Goal: Transaction & Acquisition: Purchase product/service

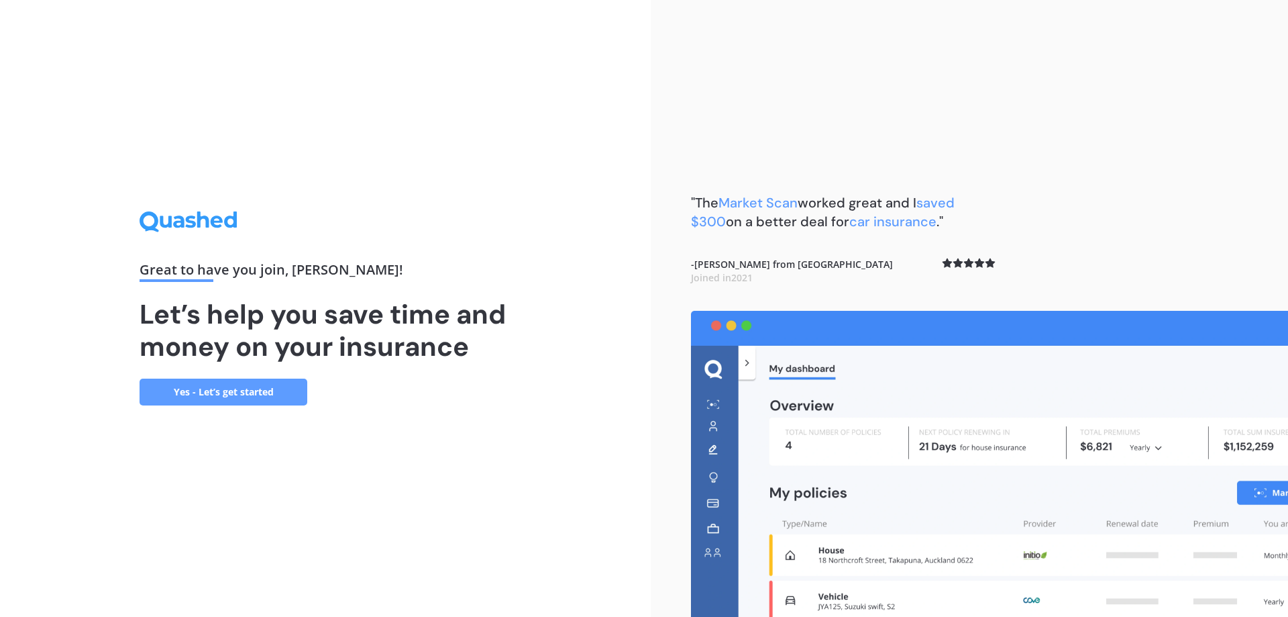
click at [266, 389] on link "Yes - Let’s get started" at bounding box center [224, 391] width 168 height 27
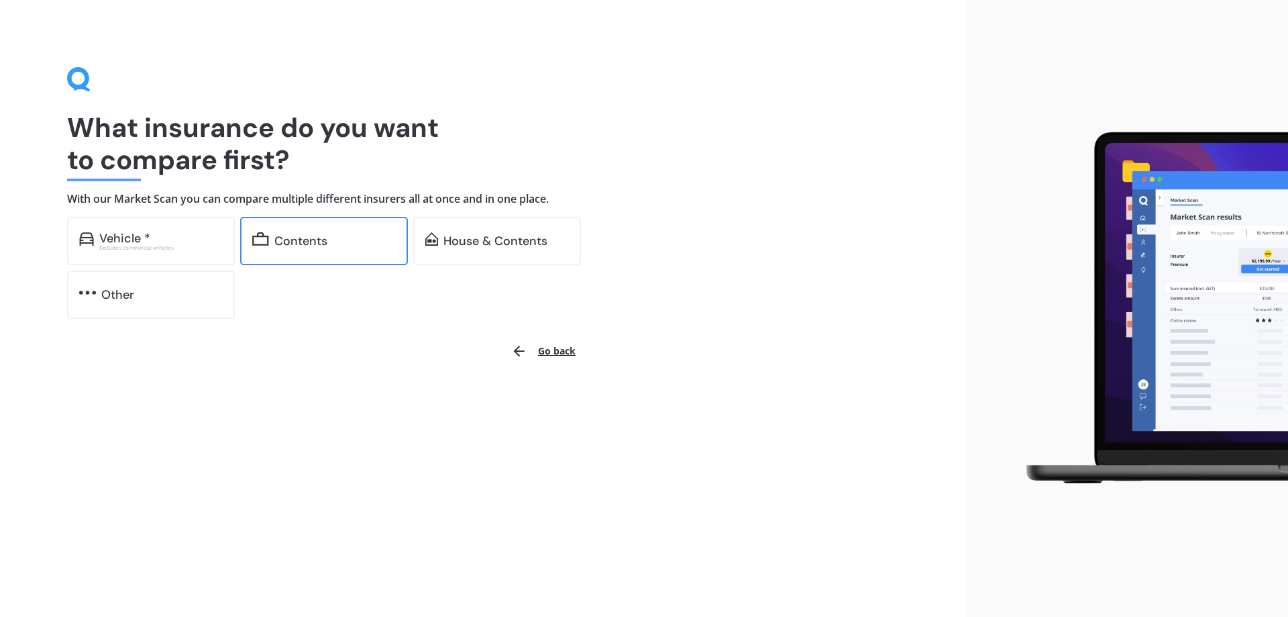
click at [352, 257] on div "Contents" at bounding box center [324, 241] width 168 height 48
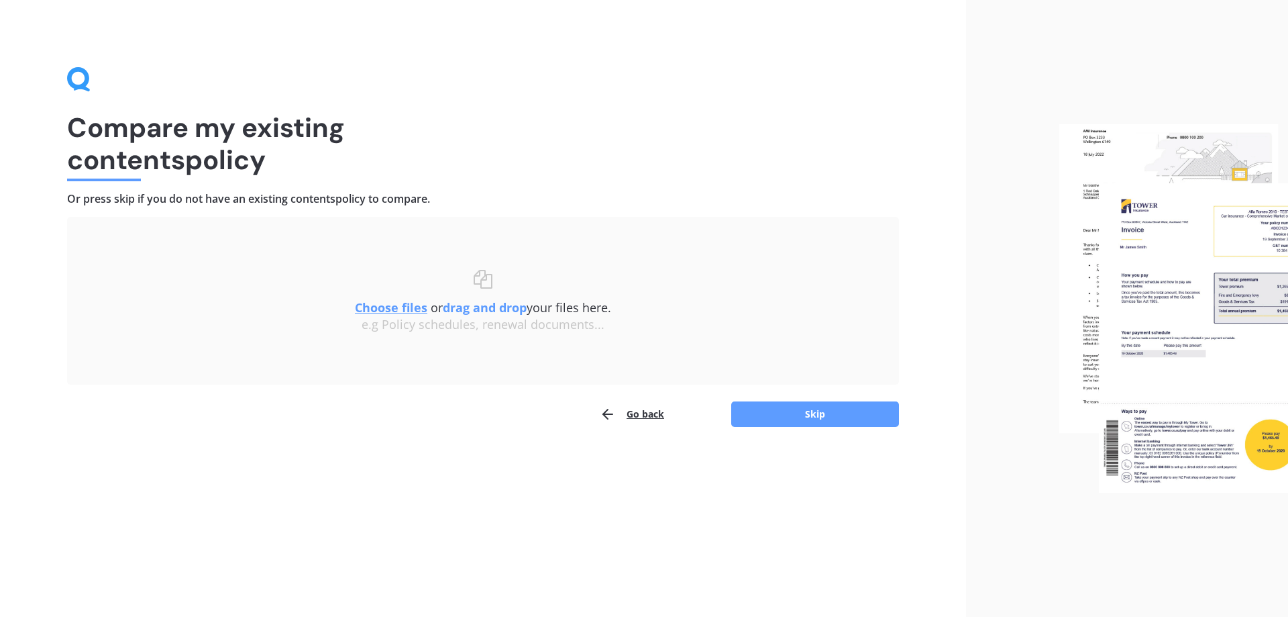
click at [637, 408] on button "Go back" at bounding box center [632, 414] width 64 height 27
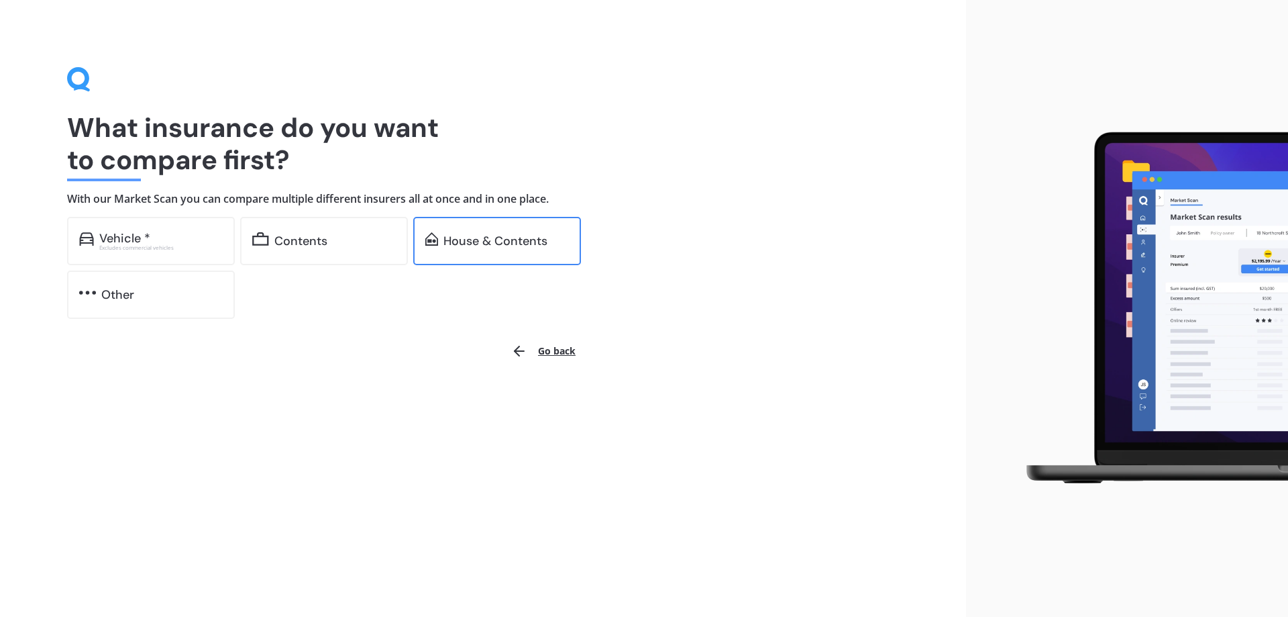
click at [495, 237] on div "House & Contents" at bounding box center [496, 240] width 104 height 13
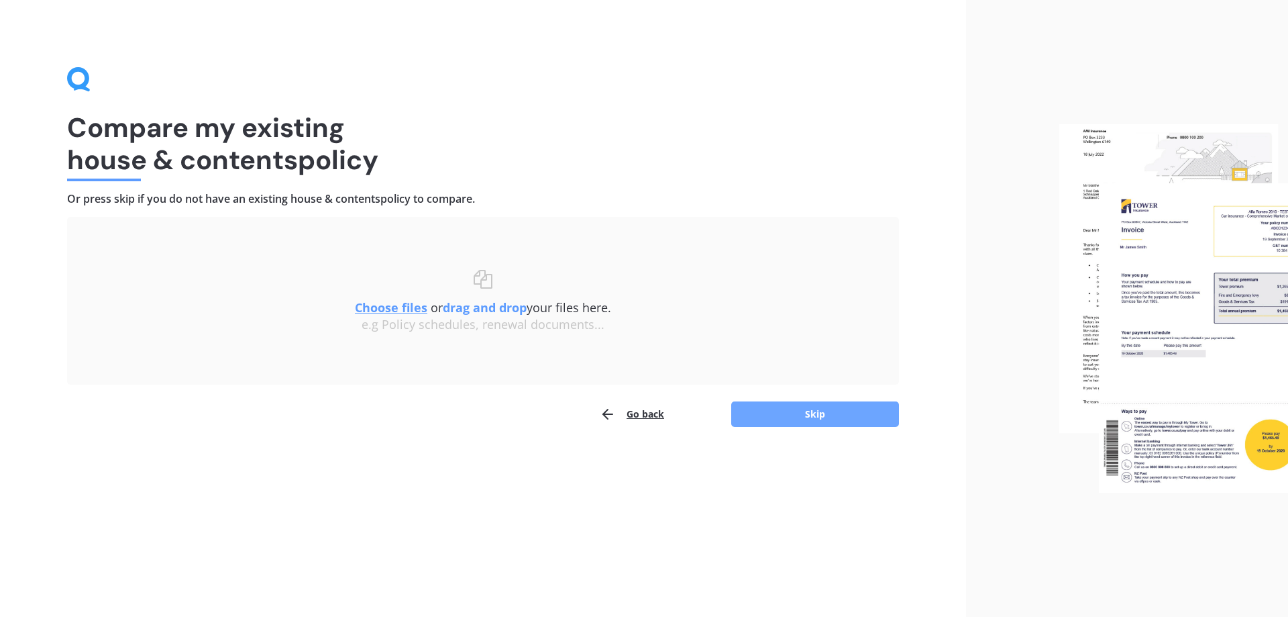
click at [781, 413] on button "Skip" at bounding box center [815, 413] width 168 height 25
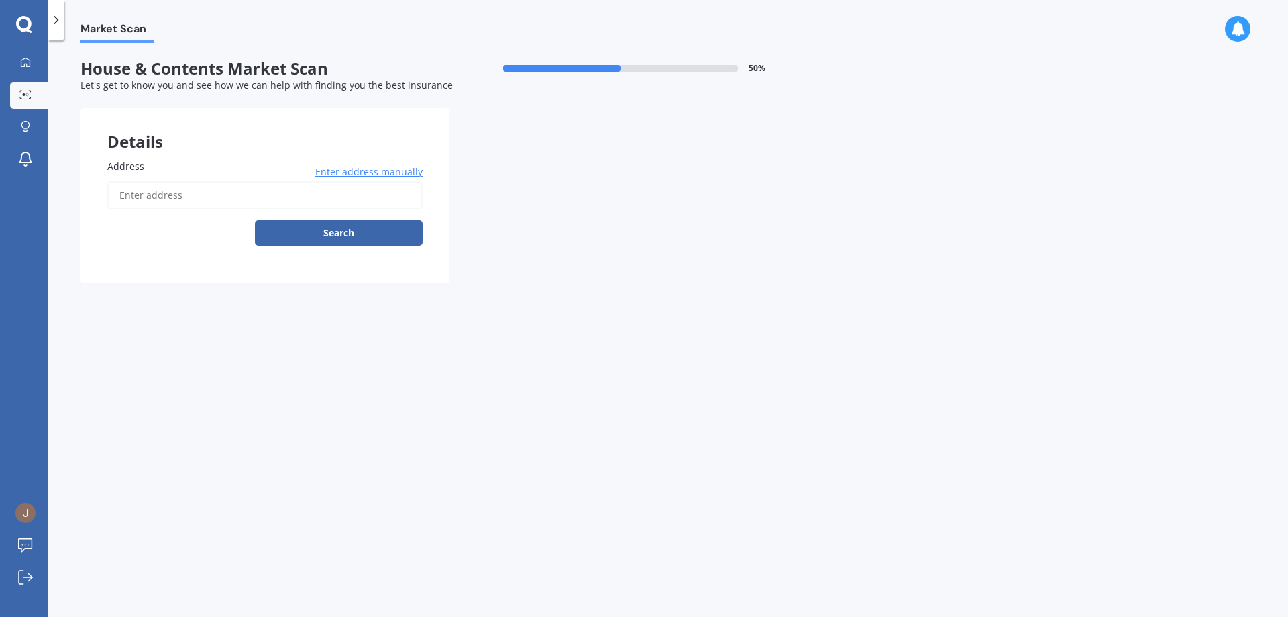
click at [158, 197] on input "Address" at bounding box center [264, 195] width 315 height 28
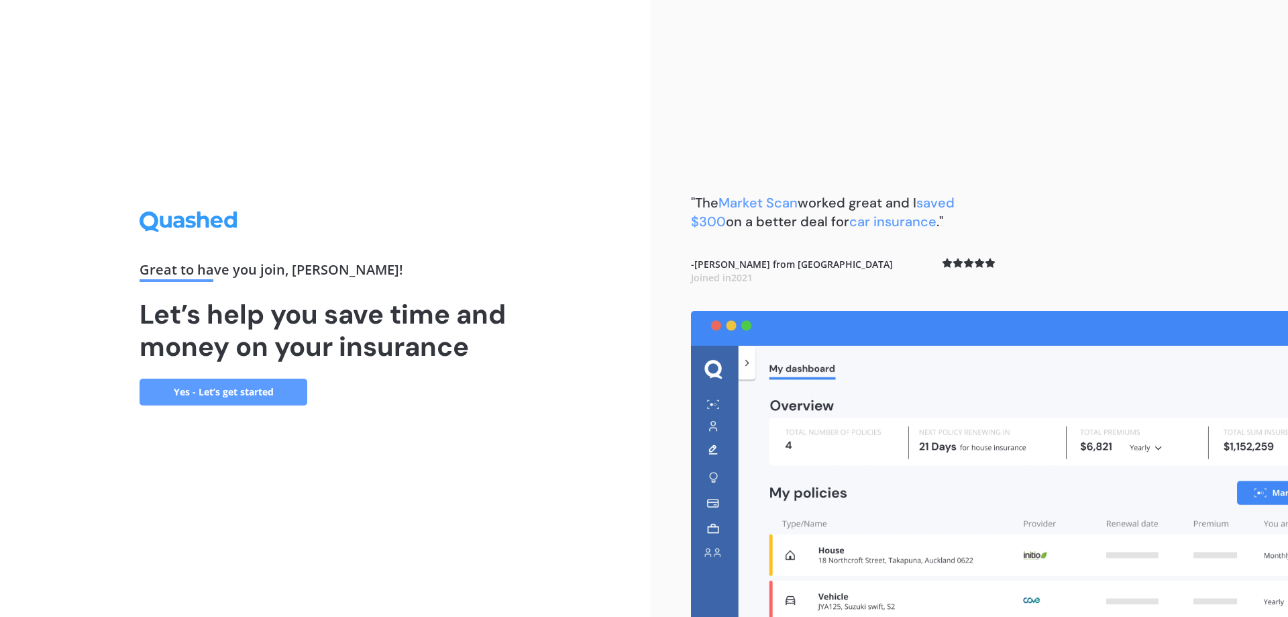
click at [280, 400] on link "Yes - Let’s get started" at bounding box center [224, 391] width 168 height 27
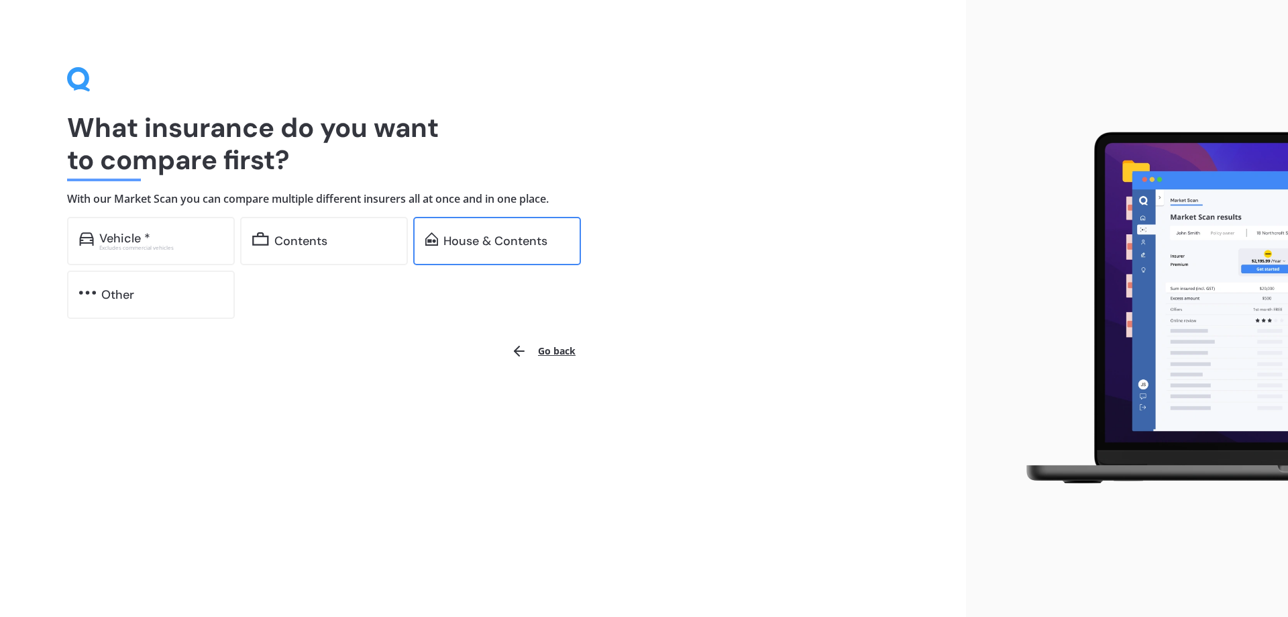
click at [484, 257] on div "House & Contents" at bounding box center [497, 241] width 168 height 48
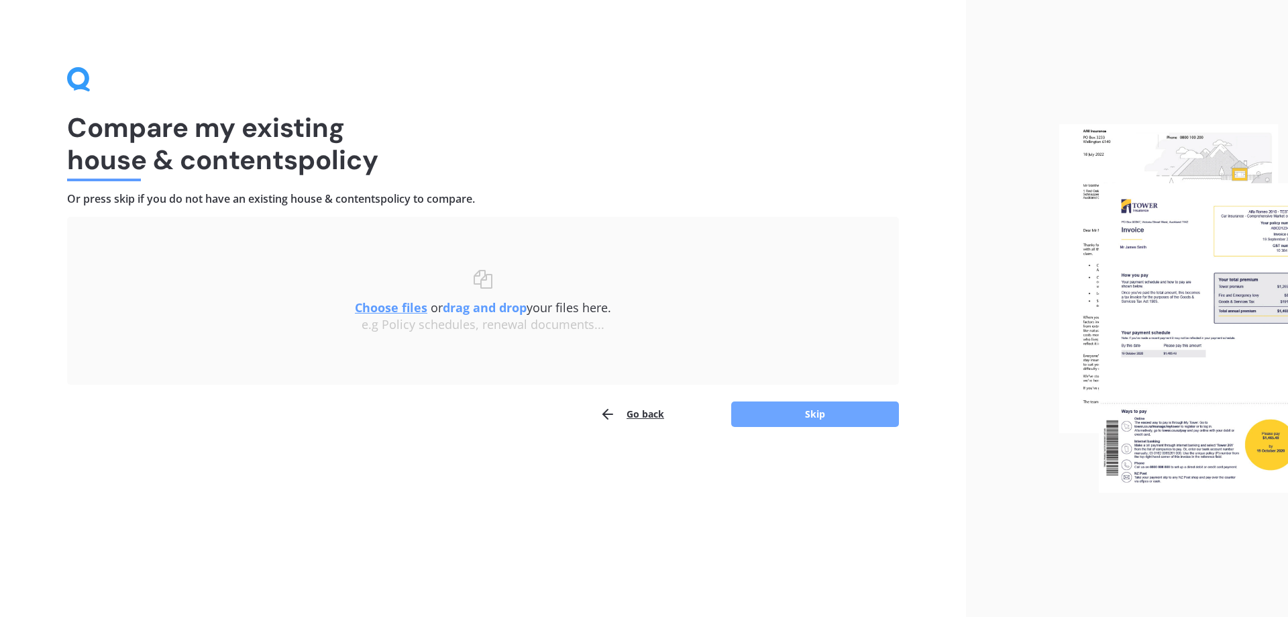
click at [796, 416] on button "Skip" at bounding box center [815, 413] width 168 height 25
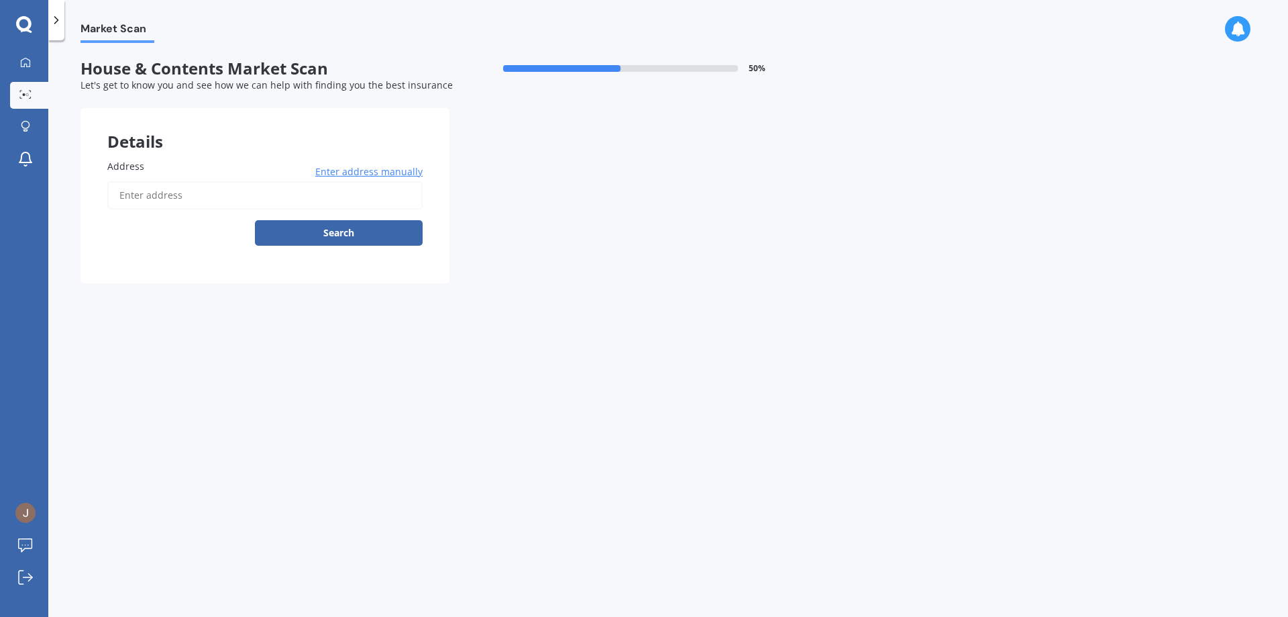
click at [217, 193] on input "Address" at bounding box center [264, 195] width 315 height 28
type input "[STREET_ADDRESS]"
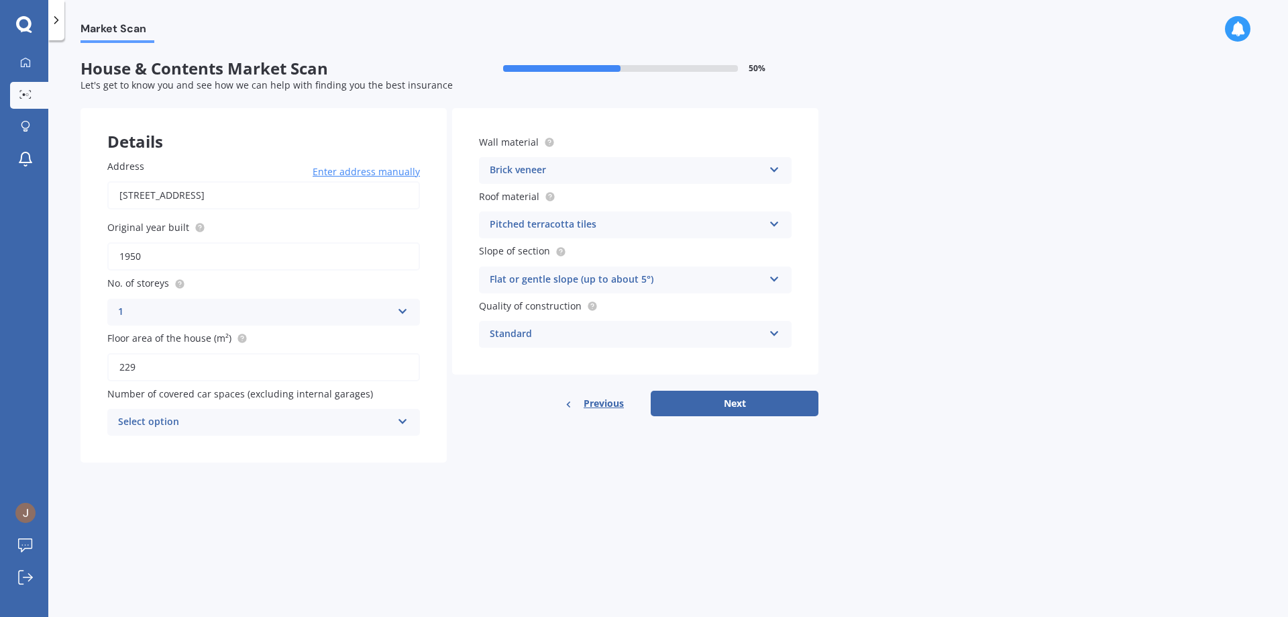
click at [392, 314] on div "1 1 2 3 4 5+" at bounding box center [263, 312] width 313 height 27
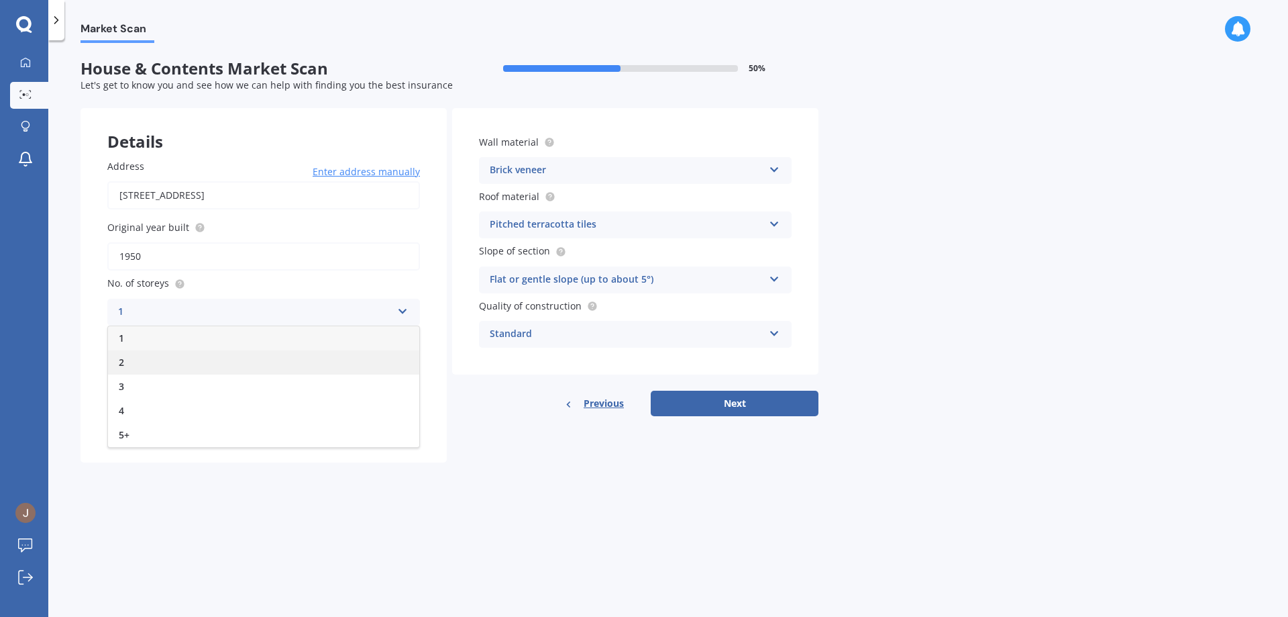
click at [298, 372] on div "2" at bounding box center [263, 362] width 311 height 24
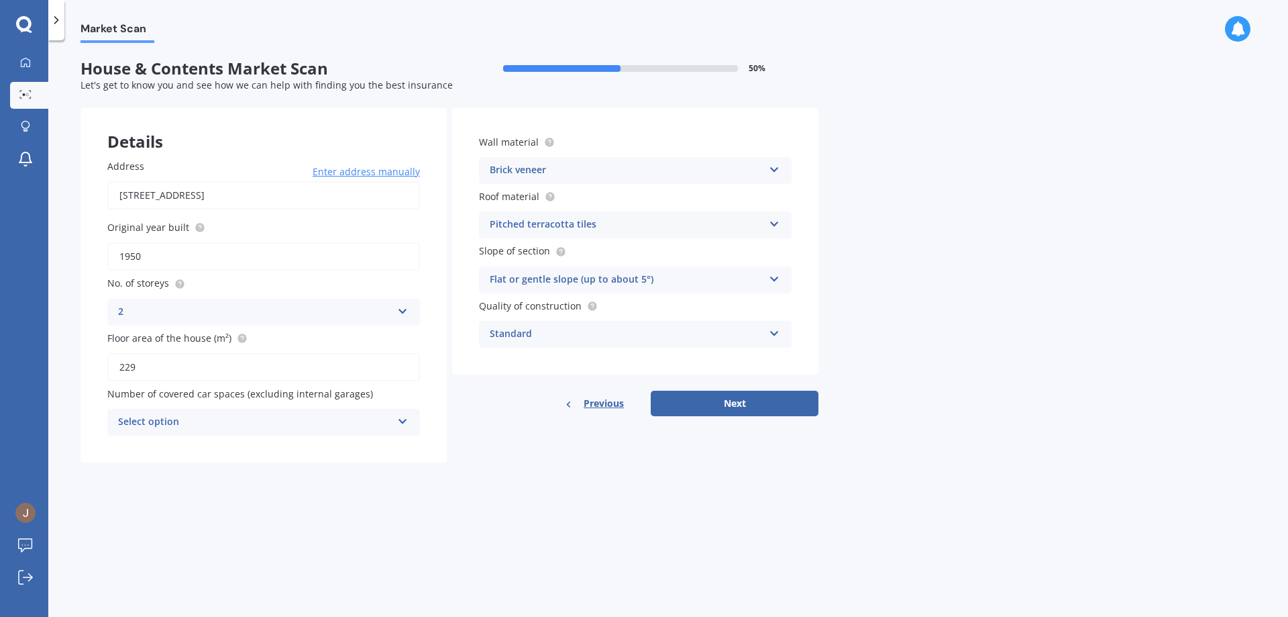
click at [383, 425] on div "Select option" at bounding box center [255, 422] width 274 height 16
click at [323, 423] on div "0" at bounding box center [255, 422] width 274 height 16
click at [409, 430] on div "Select option 0 1 2 3 4 5+" at bounding box center [263, 422] width 313 height 27
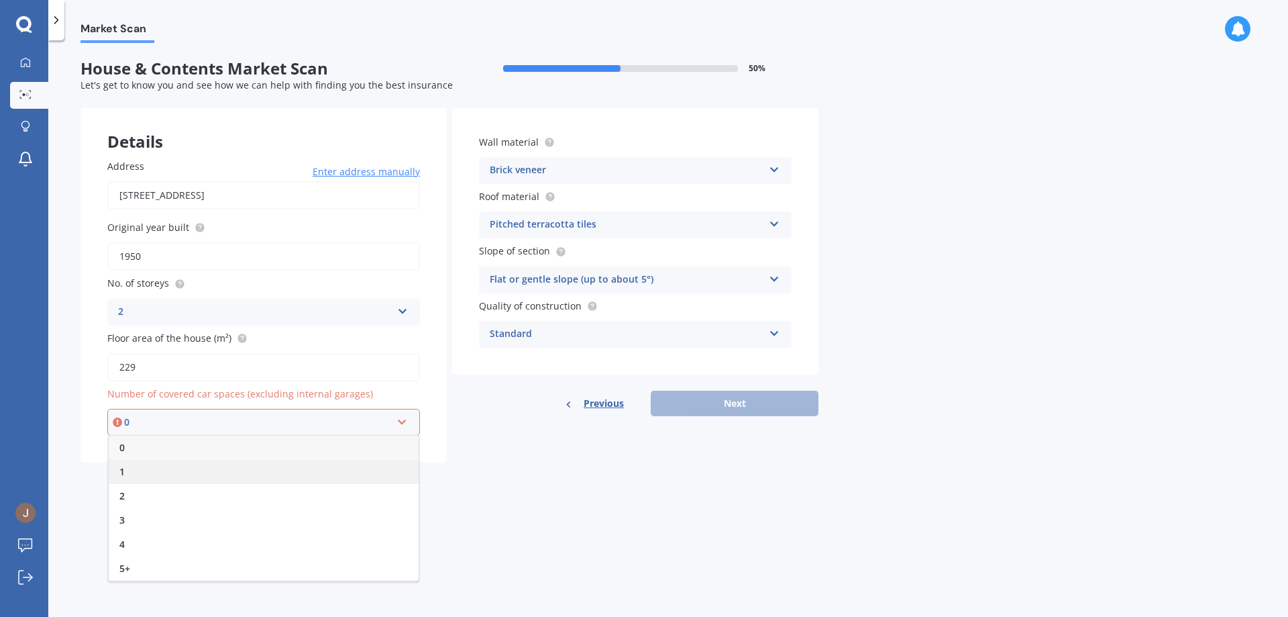
click at [338, 469] on div "1" at bounding box center [264, 472] width 310 height 24
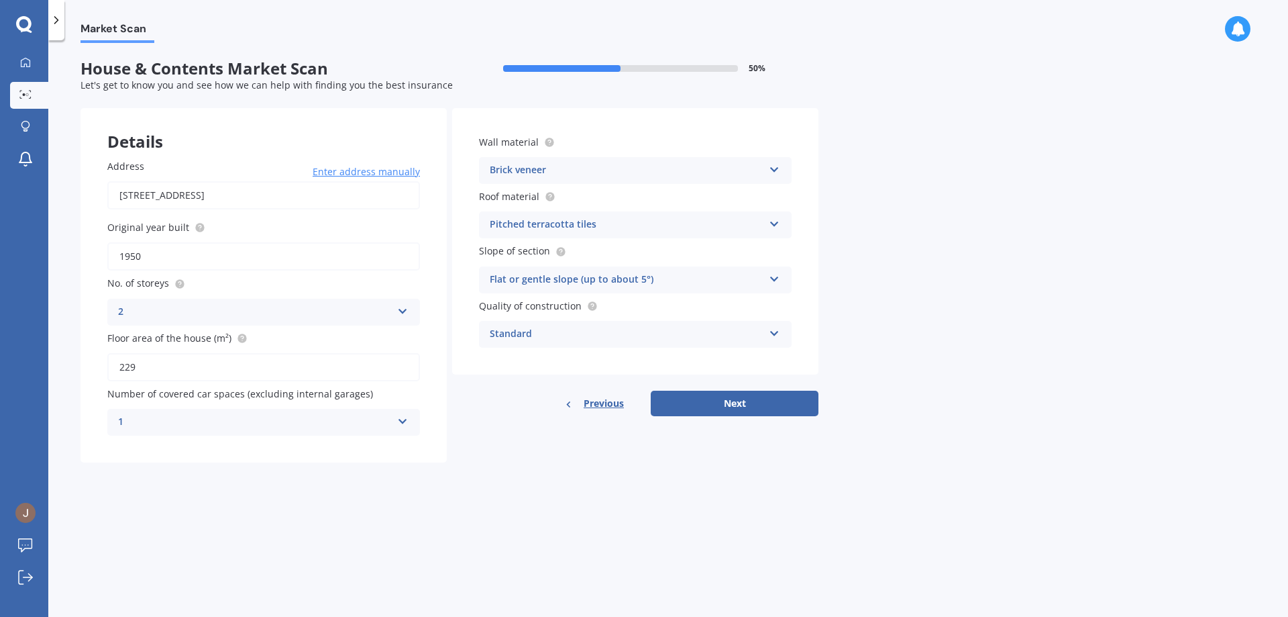
click at [437, 498] on div "Market Scan House & Contents Market Scan 50 % Let's get to know you and see how…" at bounding box center [668, 331] width 1240 height 576
click at [607, 174] on div "Brick veneer" at bounding box center [627, 170] width 274 height 16
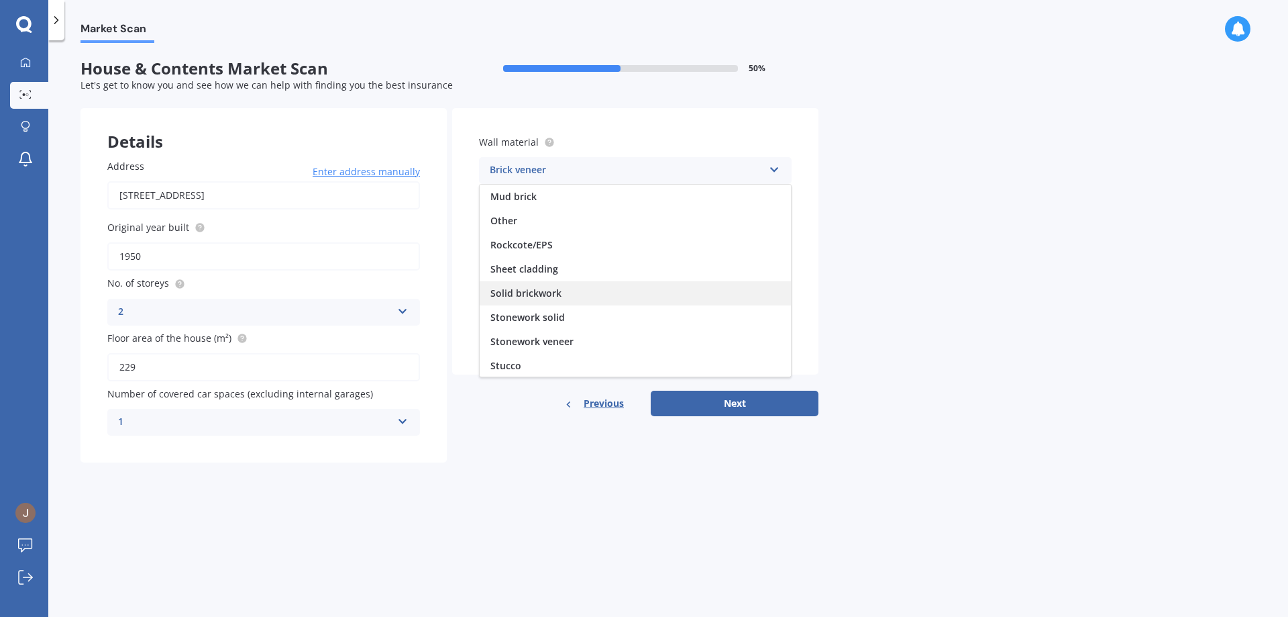
scroll to position [122, 0]
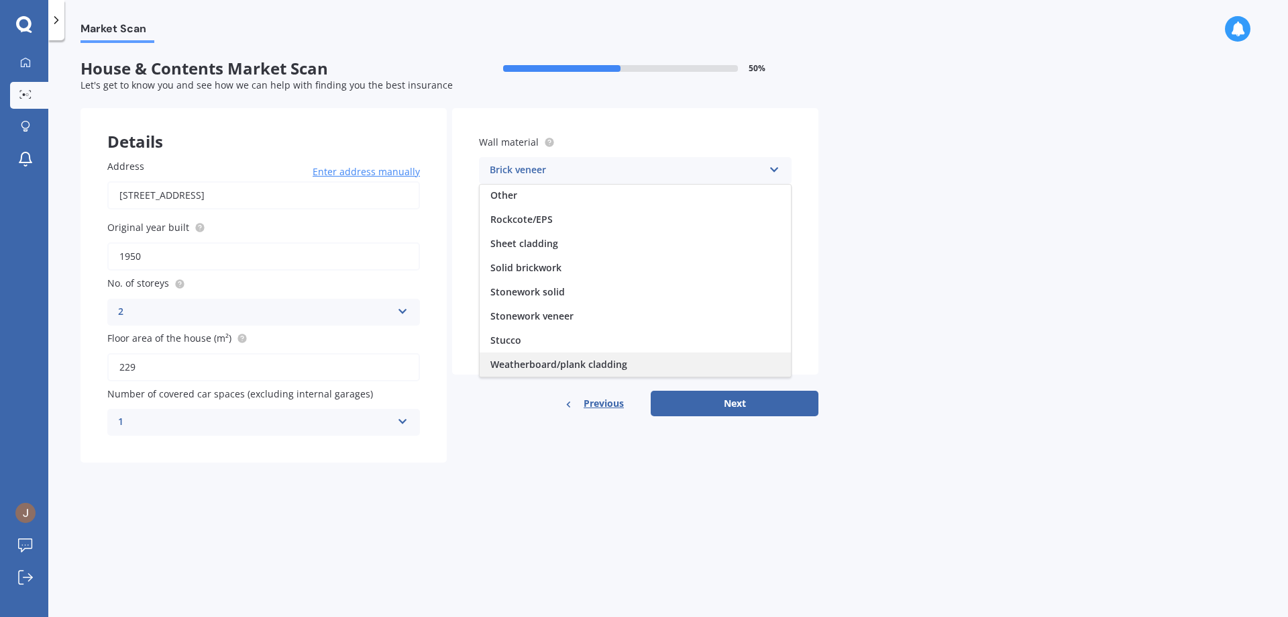
click at [573, 360] on span "Weatherboard/plank cladding" at bounding box center [558, 364] width 137 height 13
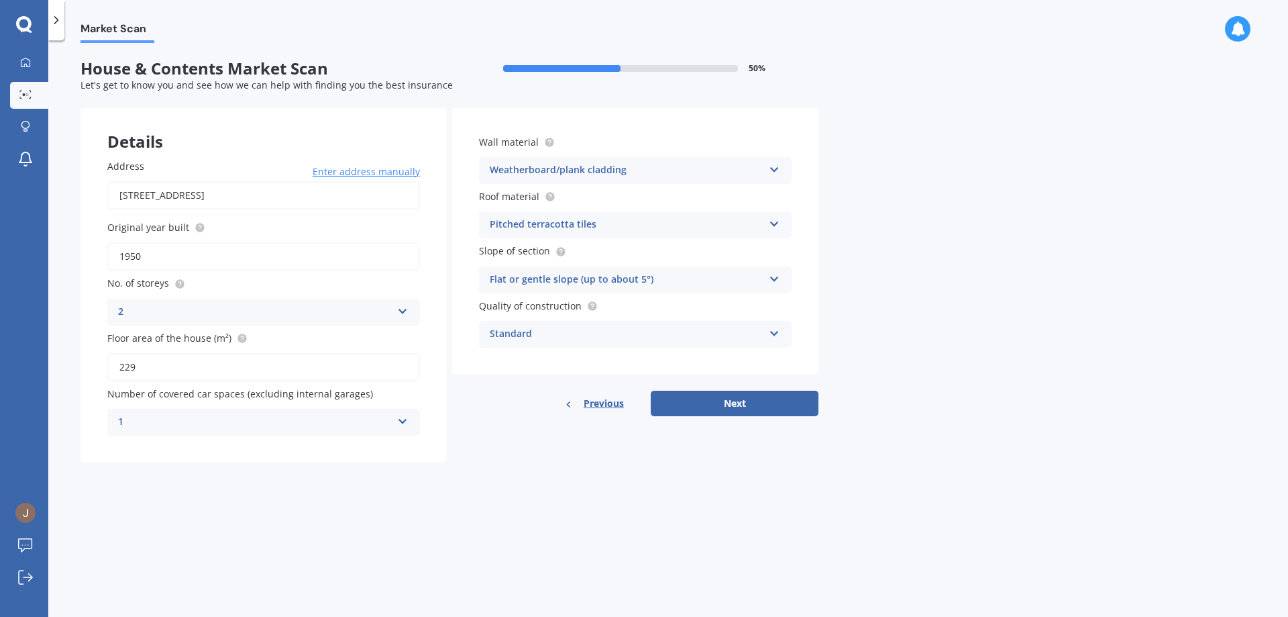
click at [596, 234] on div "Pitched terracotta tiles Flat fibre cement Flat membrane Flat metal covering Pi…" at bounding box center [635, 224] width 313 height 27
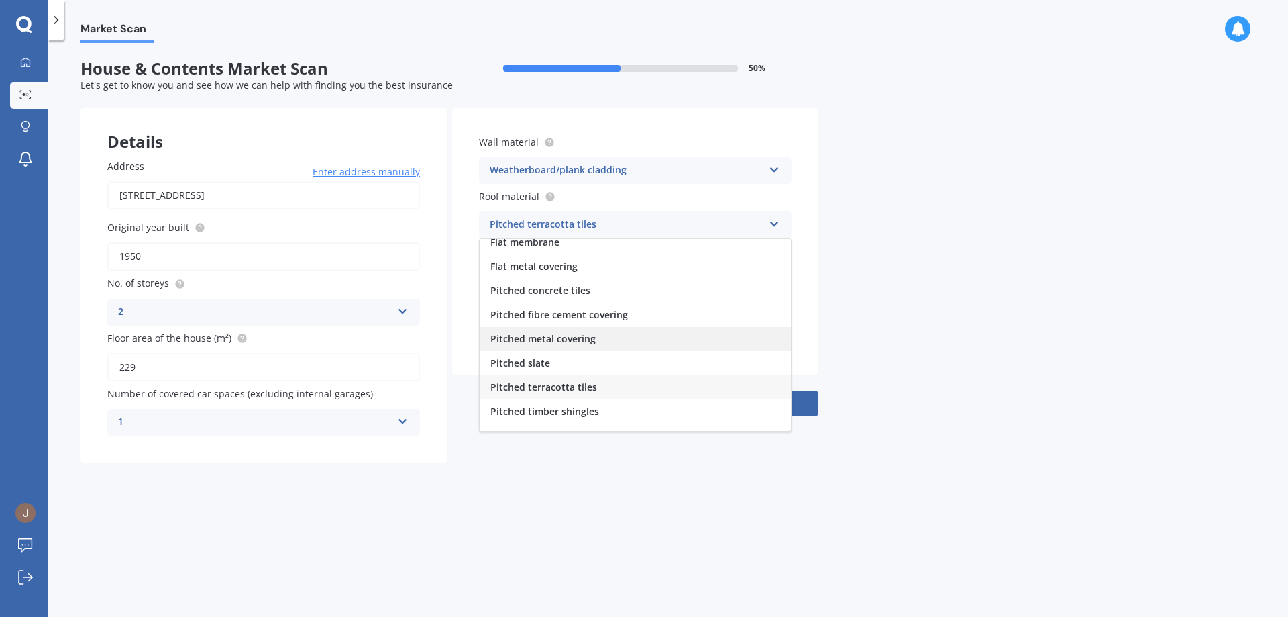
scroll to position [50, 0]
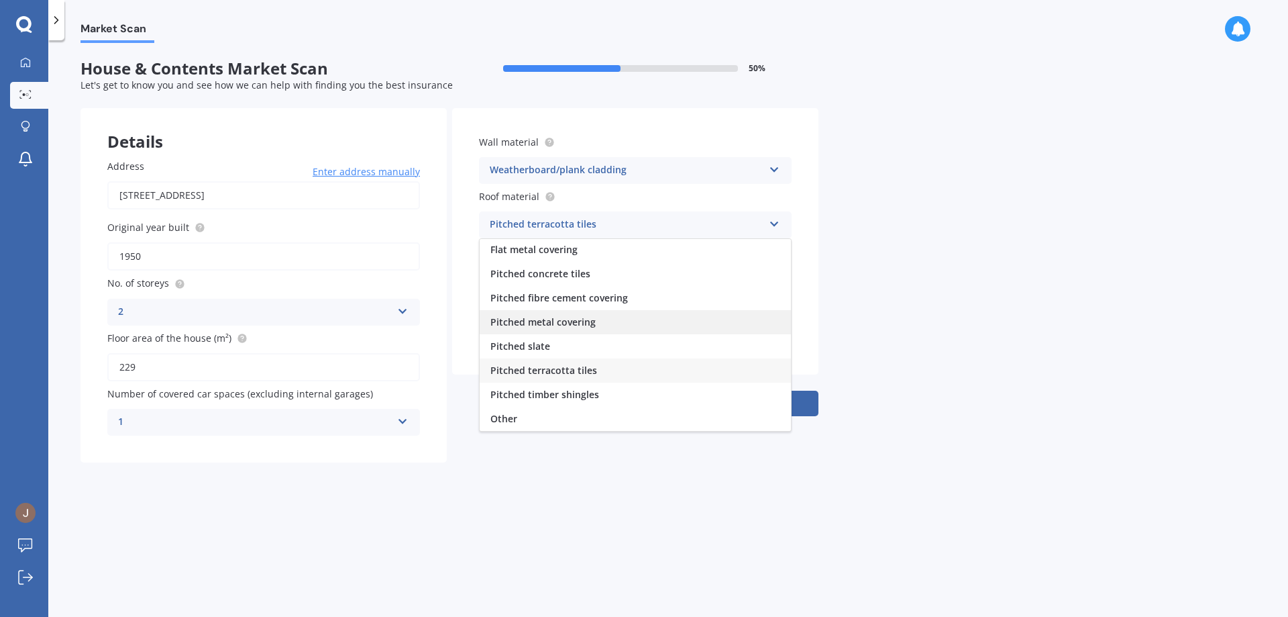
click at [659, 329] on div "Pitched metal covering" at bounding box center [635, 322] width 311 height 24
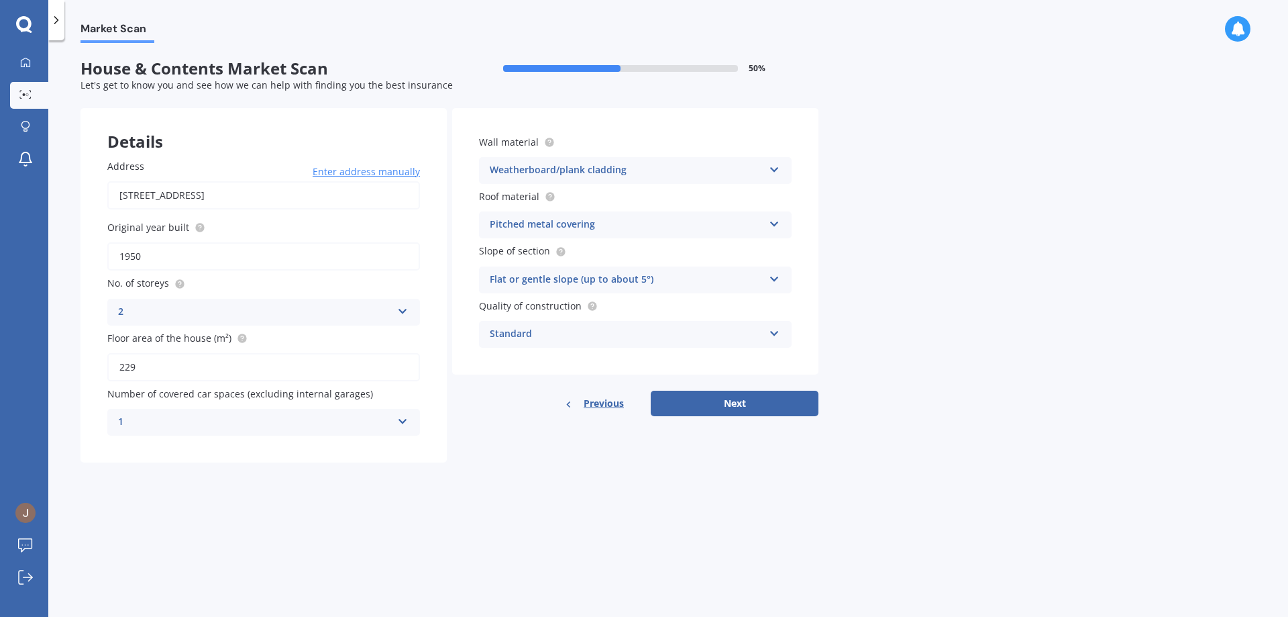
drag, startPoint x: 505, startPoint y: 437, endPoint x: 590, endPoint y: 272, distance: 186.1
click at [505, 437] on div "Details Address [STREET_ADDRESS] Enter address manually Search Original year bu…" at bounding box center [450, 285] width 738 height 354
click at [603, 282] on div "Flat or gentle slope (up to about 5°)" at bounding box center [627, 280] width 274 height 16
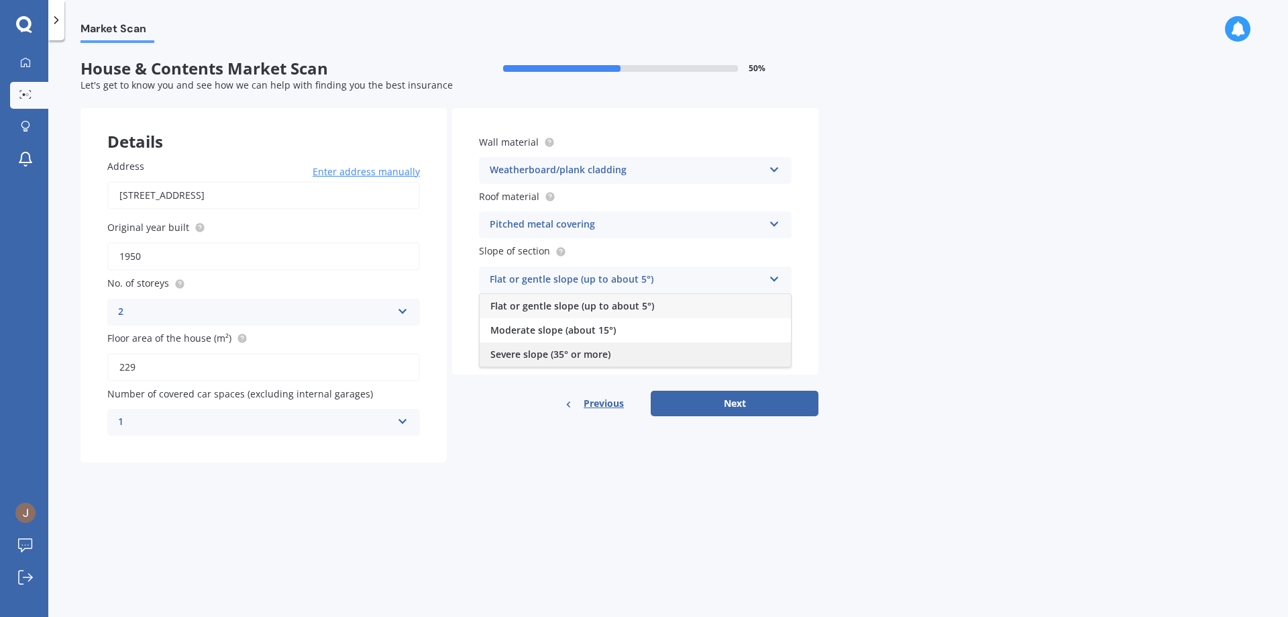
click at [558, 355] on span "Severe slope (35° or more)" at bounding box center [550, 354] width 120 height 13
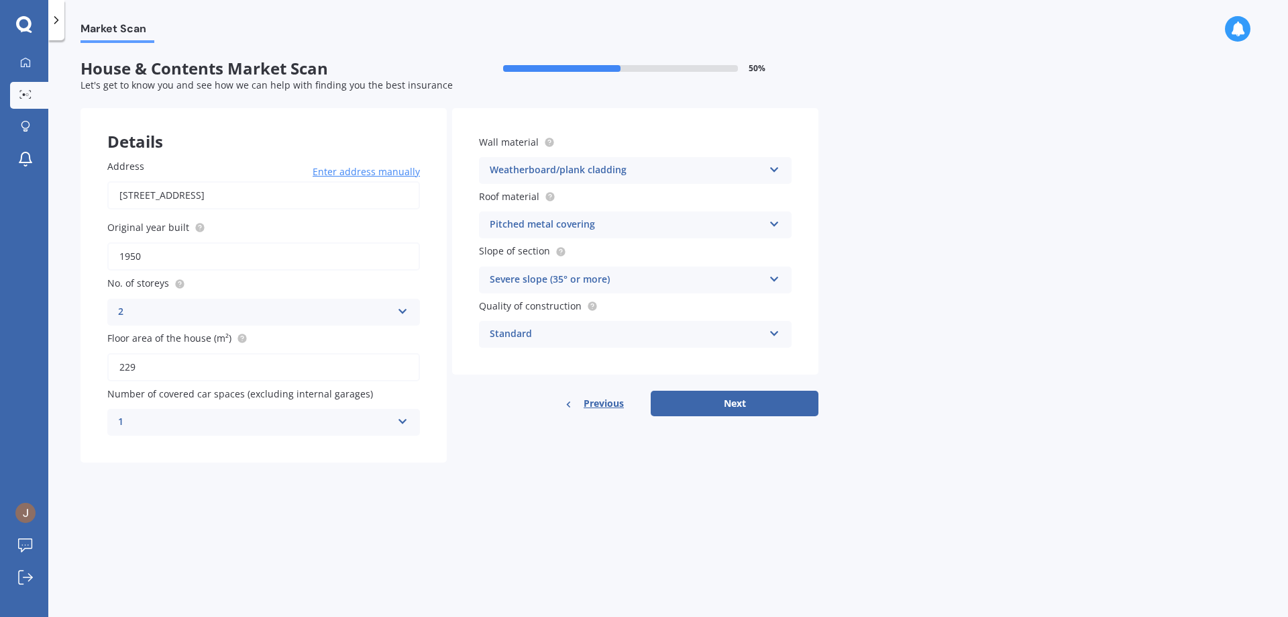
click at [584, 334] on div "Standard" at bounding box center [627, 334] width 274 height 16
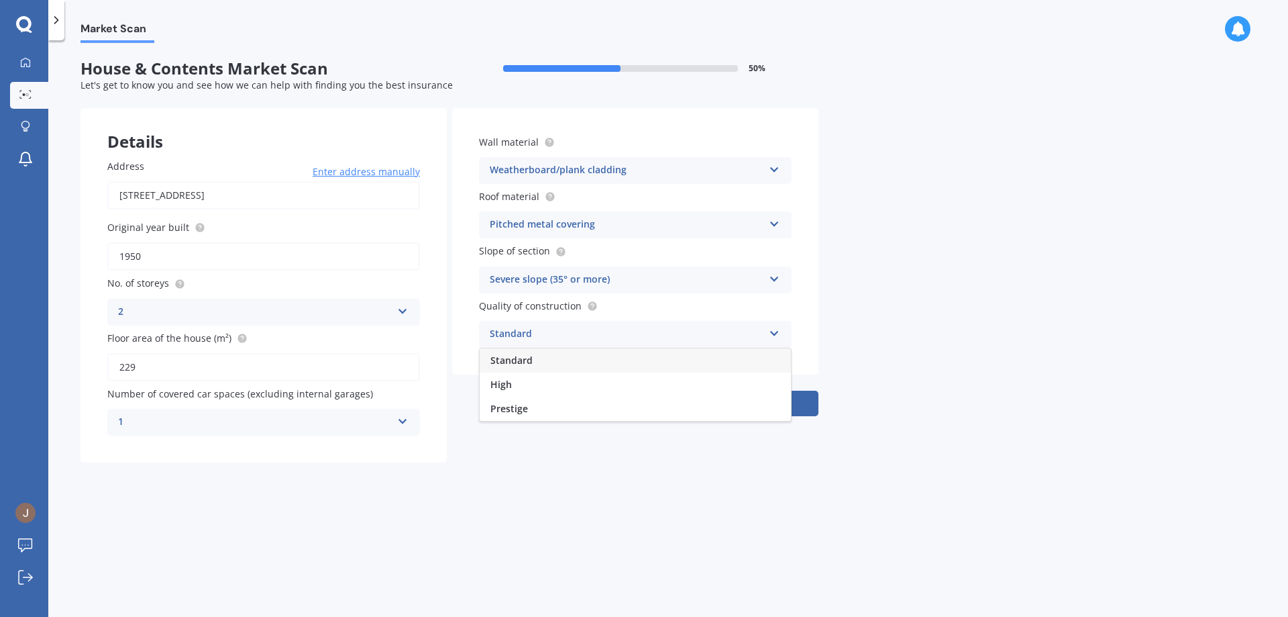
click at [584, 334] on div "Standard" at bounding box center [627, 334] width 274 height 16
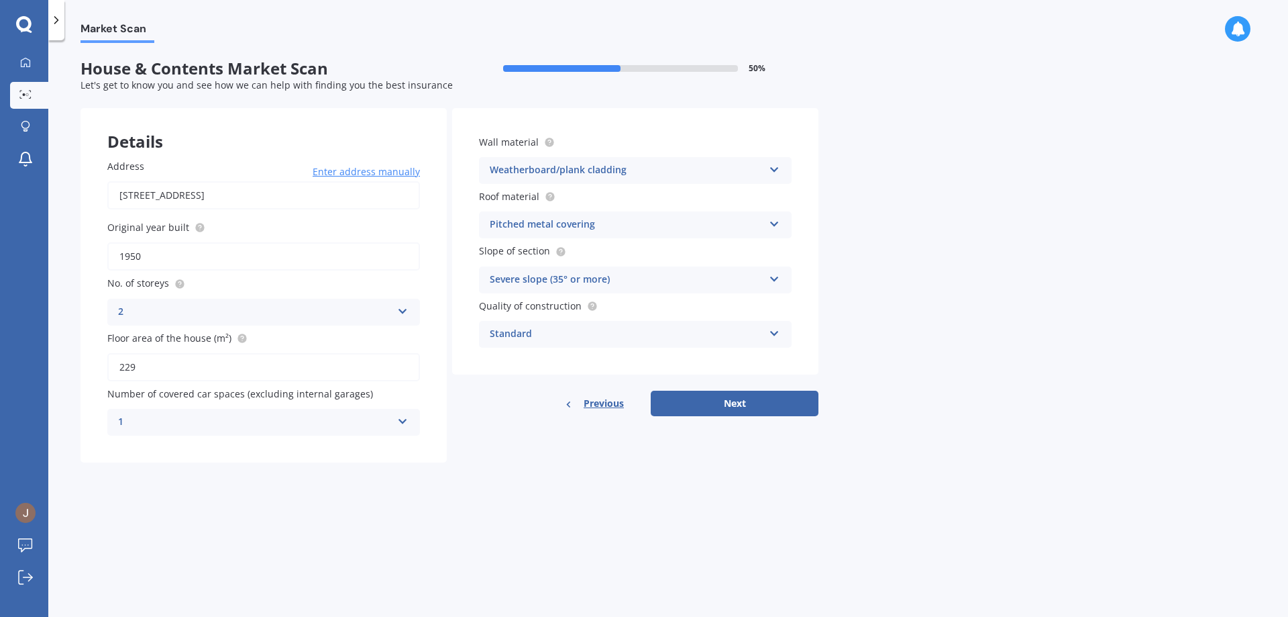
click at [584, 334] on div "Standard" at bounding box center [627, 334] width 274 height 16
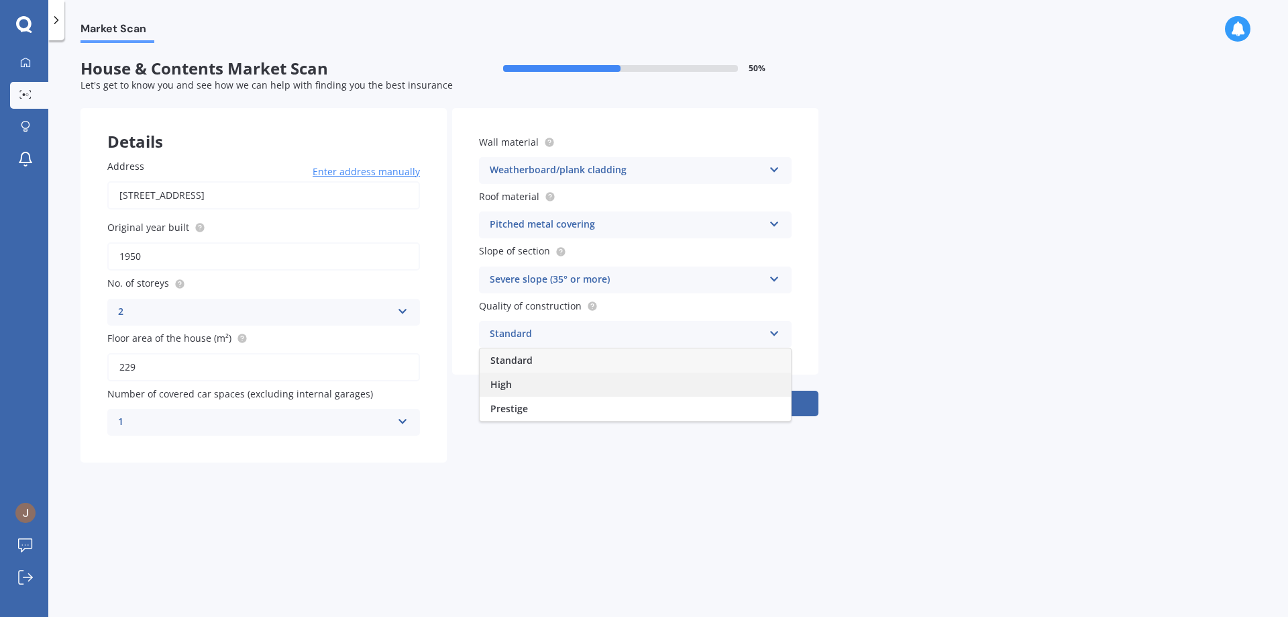
click at [522, 384] on div "High" at bounding box center [635, 384] width 311 height 24
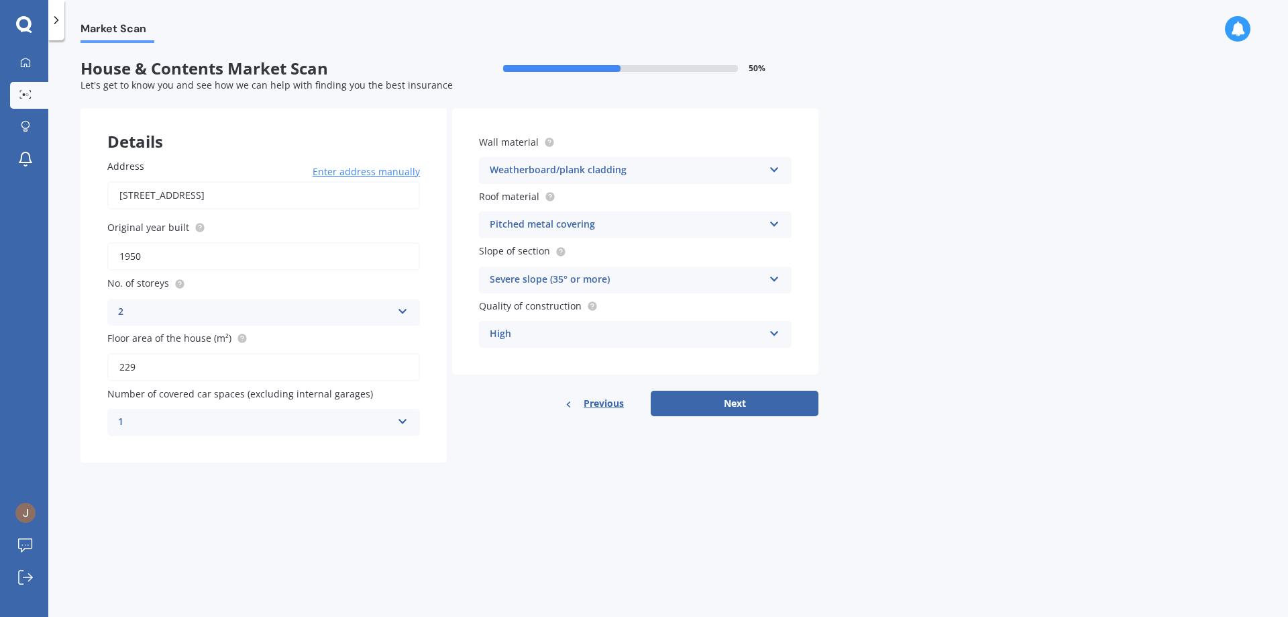
click at [535, 417] on div "Details Address [STREET_ADDRESS] Enter address manually Search Original year bu…" at bounding box center [450, 285] width 738 height 354
click at [769, 405] on button "Next" at bounding box center [735, 403] width 168 height 25
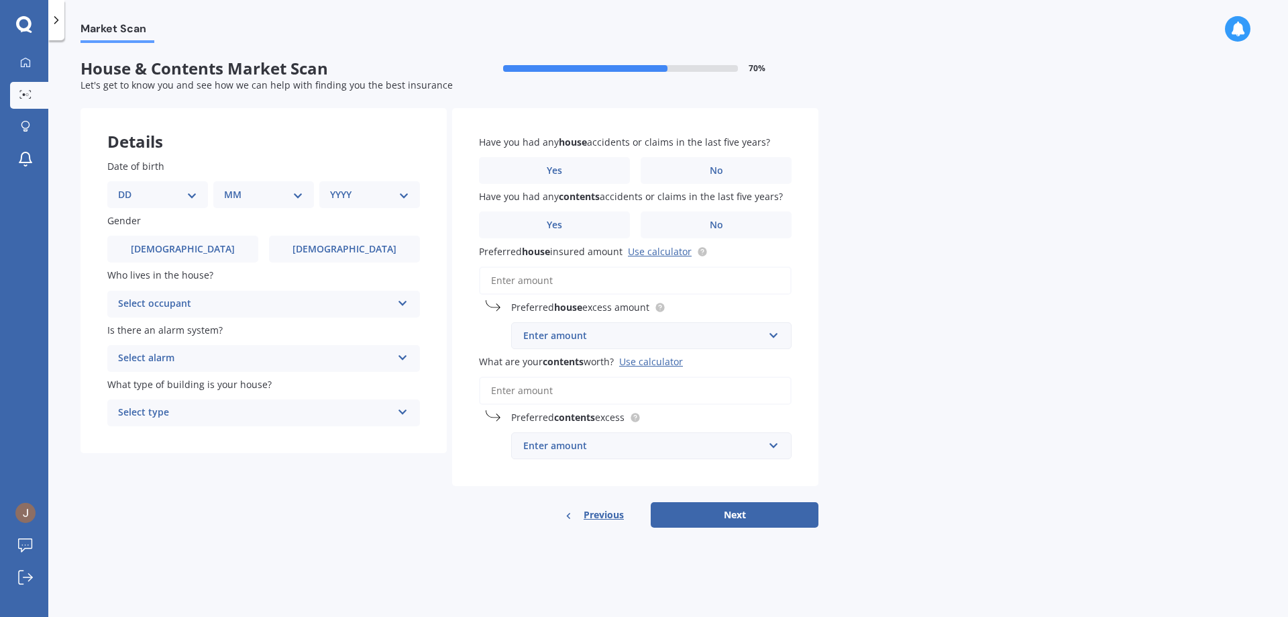
click at [185, 189] on select "DD 01 02 03 04 05 06 07 08 09 10 11 12 13 14 15 16 17 18 19 20 21 22 23 24 25 2…" at bounding box center [157, 194] width 79 height 15
select select "04"
click at [129, 187] on select "DD 01 02 03 04 05 06 07 08 09 10 11 12 13 14 15 16 17 18 19 20 21 22 23 24 25 2…" at bounding box center [157, 194] width 79 height 15
click at [256, 195] on select "MM 01 02 03 04 05 06 07 08 09 10 11 12" at bounding box center [266, 194] width 74 height 15
select select "02"
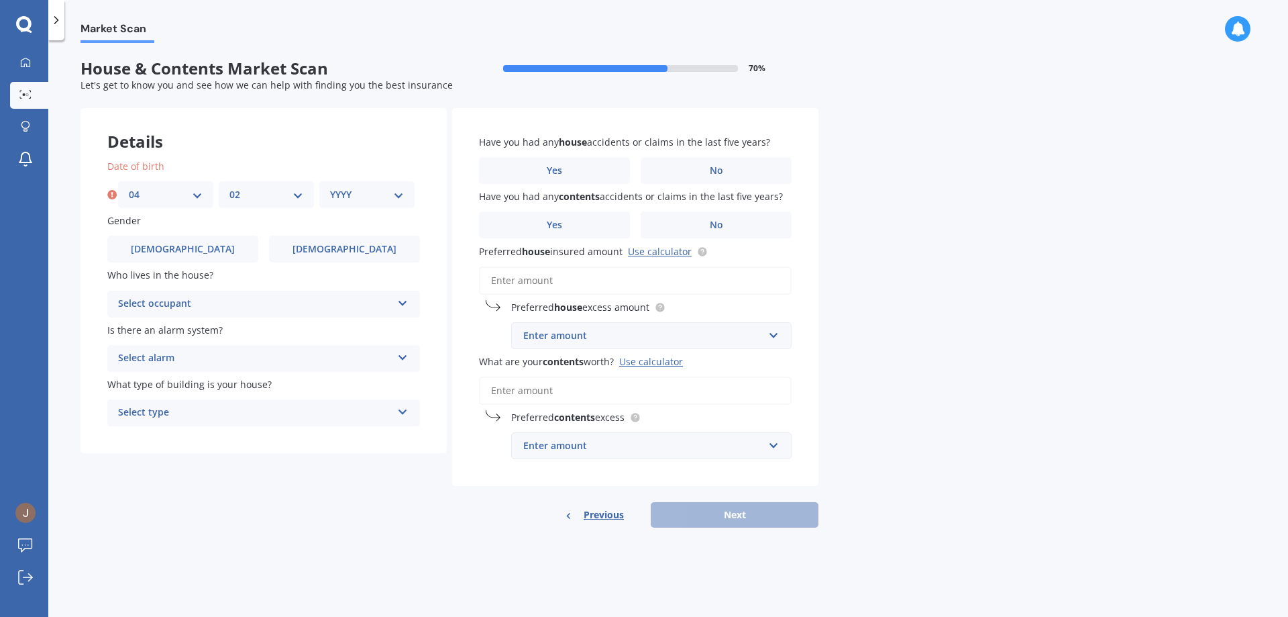
click at [229, 187] on select "MM 01 02 03 04 05 06 07 08 09 10 11 12" at bounding box center [266, 194] width 74 height 15
click at [350, 192] on select "YYYY 2009 2008 2007 2006 2005 2004 2003 2002 2001 2000 1999 1998 1997 1996 1995…" at bounding box center [367, 194] width 74 height 15
select select "1995"
click at [330, 187] on select "YYYY 2009 2008 2007 2006 2005 2004 2003 2002 2001 2000 1999 1998 1997 1996 1995…" at bounding box center [367, 194] width 74 height 15
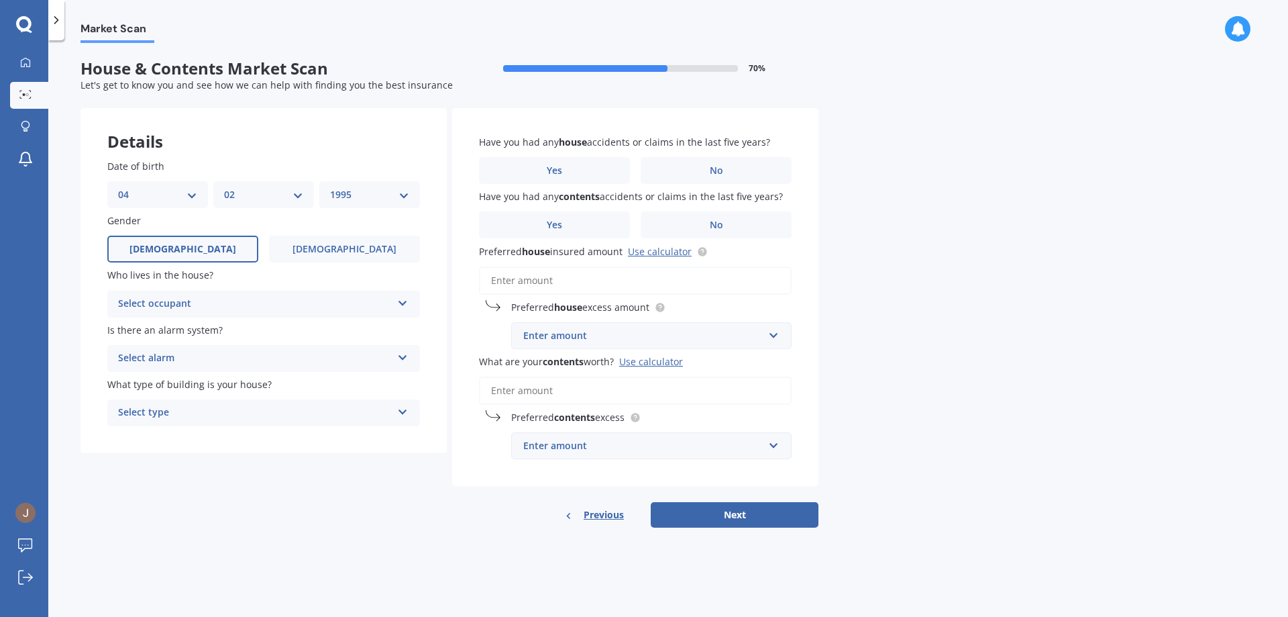
click at [213, 261] on label "[DEMOGRAPHIC_DATA]" at bounding box center [182, 249] width 151 height 27
click at [0, 0] on input "[DEMOGRAPHIC_DATA]" at bounding box center [0, 0] width 0 height 0
click at [271, 314] on div "Select occupant Owner Owner + Boarder" at bounding box center [263, 304] width 313 height 27
click at [248, 333] on div "Owner" at bounding box center [263, 330] width 311 height 24
click at [264, 356] on div "Select alarm" at bounding box center [255, 358] width 274 height 16
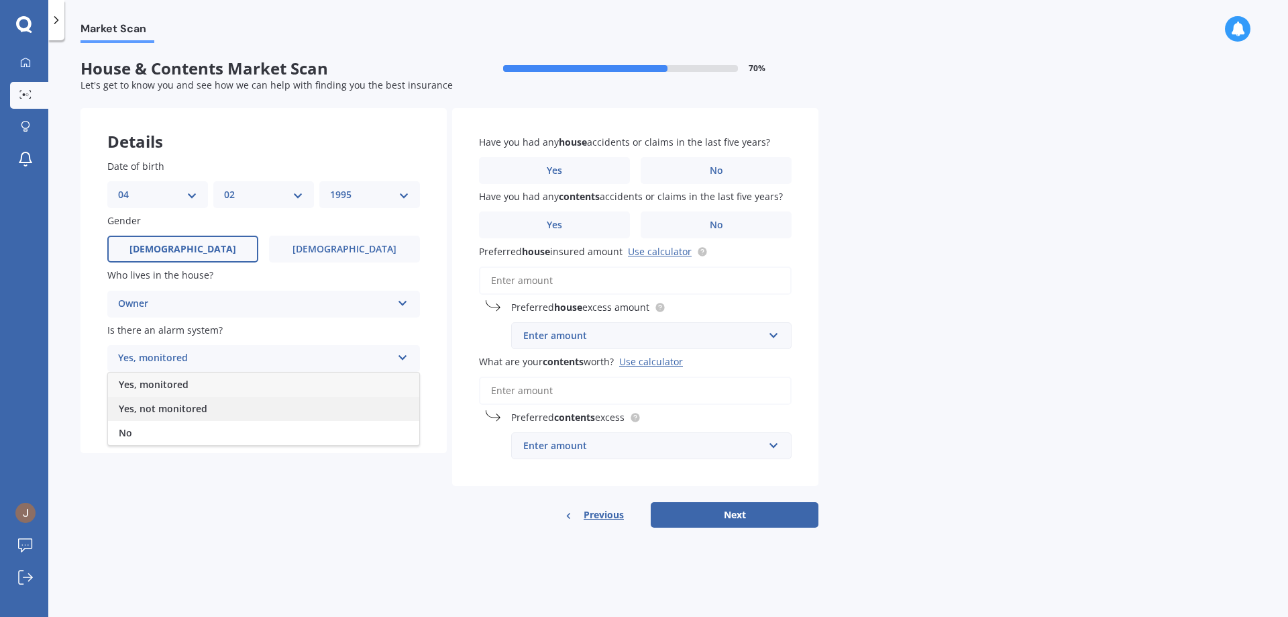
click at [220, 420] on div "Yes, not monitored" at bounding box center [263, 409] width 311 height 24
click at [311, 415] on div "Select type" at bounding box center [255, 413] width 274 height 16
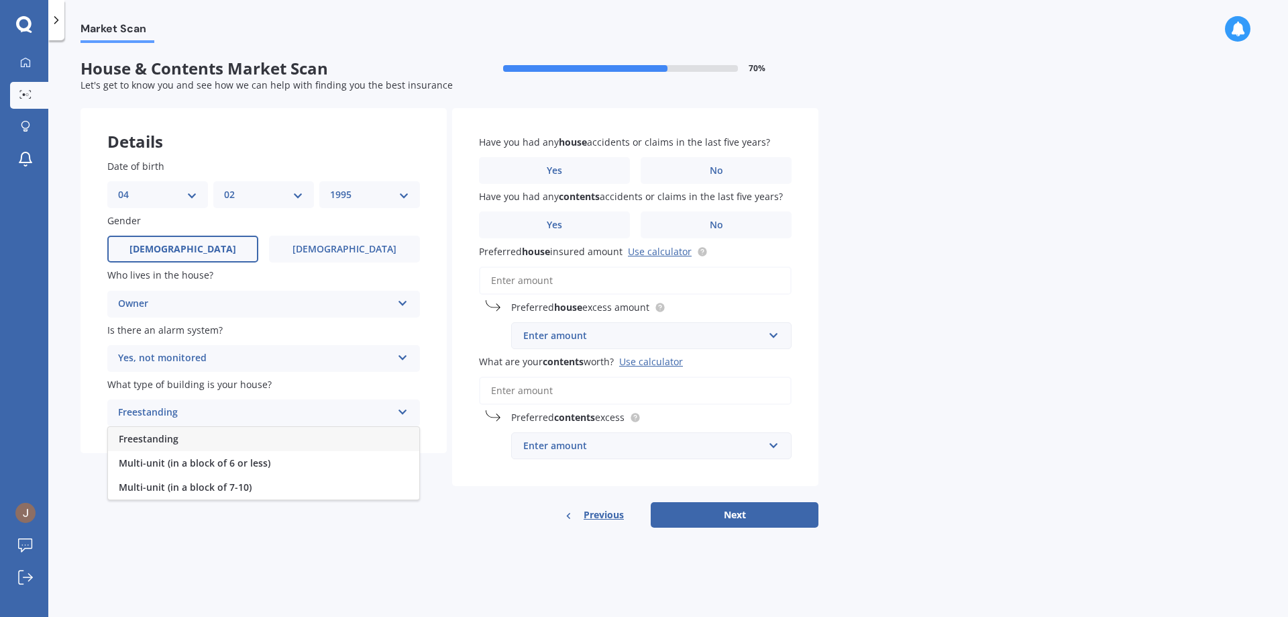
click at [266, 440] on div "Freestanding" at bounding box center [263, 439] width 311 height 24
click at [302, 495] on div "Details Date of birth DD 01 02 03 04 05 06 07 08 09 10 11 12 13 14 15 16 17 18 …" at bounding box center [450, 318] width 738 height 420
click at [682, 168] on label "No" at bounding box center [716, 170] width 151 height 27
click at [0, 0] on input "No" at bounding box center [0, 0] width 0 height 0
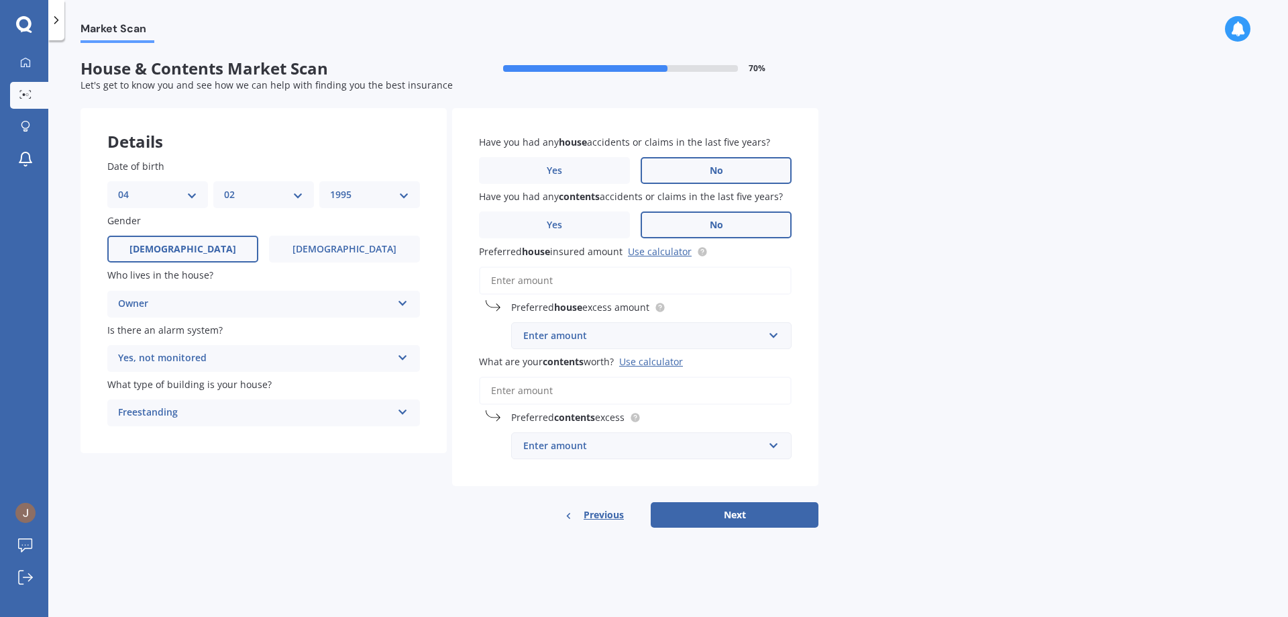
click at [741, 231] on label "No" at bounding box center [716, 224] width 151 height 27
click at [0, 0] on input "No" at bounding box center [0, 0] width 0 height 0
click at [637, 274] on input "Preferred house insured amount Use calculator" at bounding box center [635, 280] width 313 height 28
click at [794, 368] on div "Have you had any house accidents or claims in the last five years? Yes No Have …" at bounding box center [635, 297] width 366 height 378
click at [716, 337] on div "Enter amount" at bounding box center [643, 335] width 240 height 15
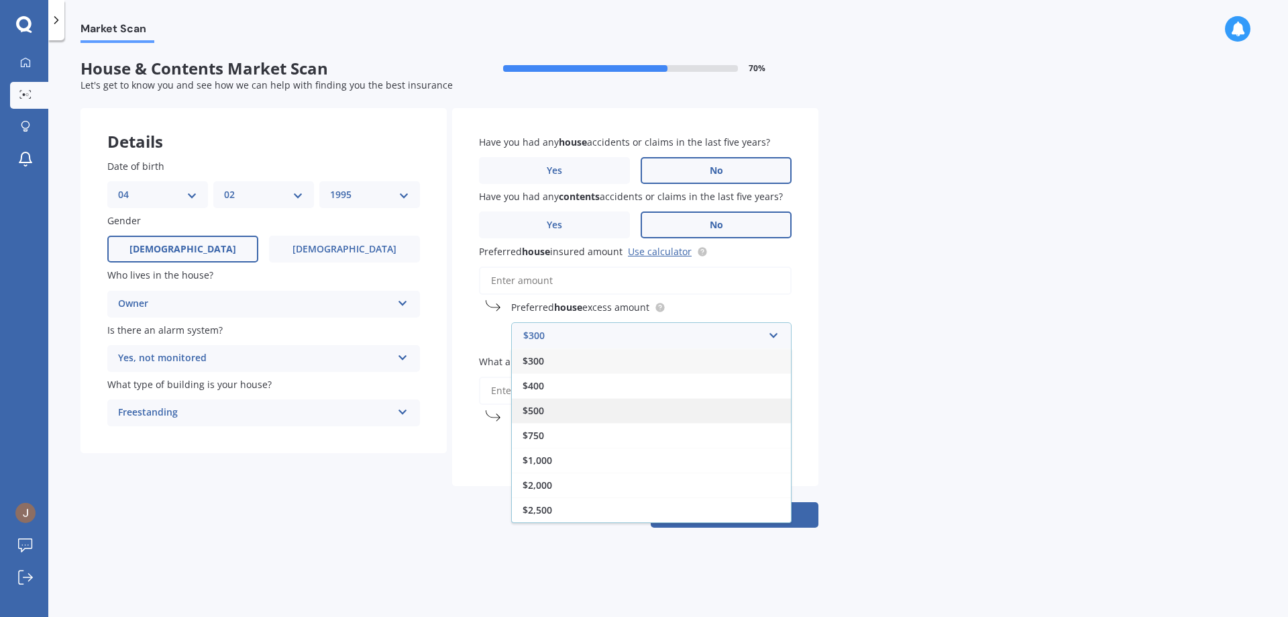
click at [574, 404] on div "$500" at bounding box center [651, 410] width 279 height 25
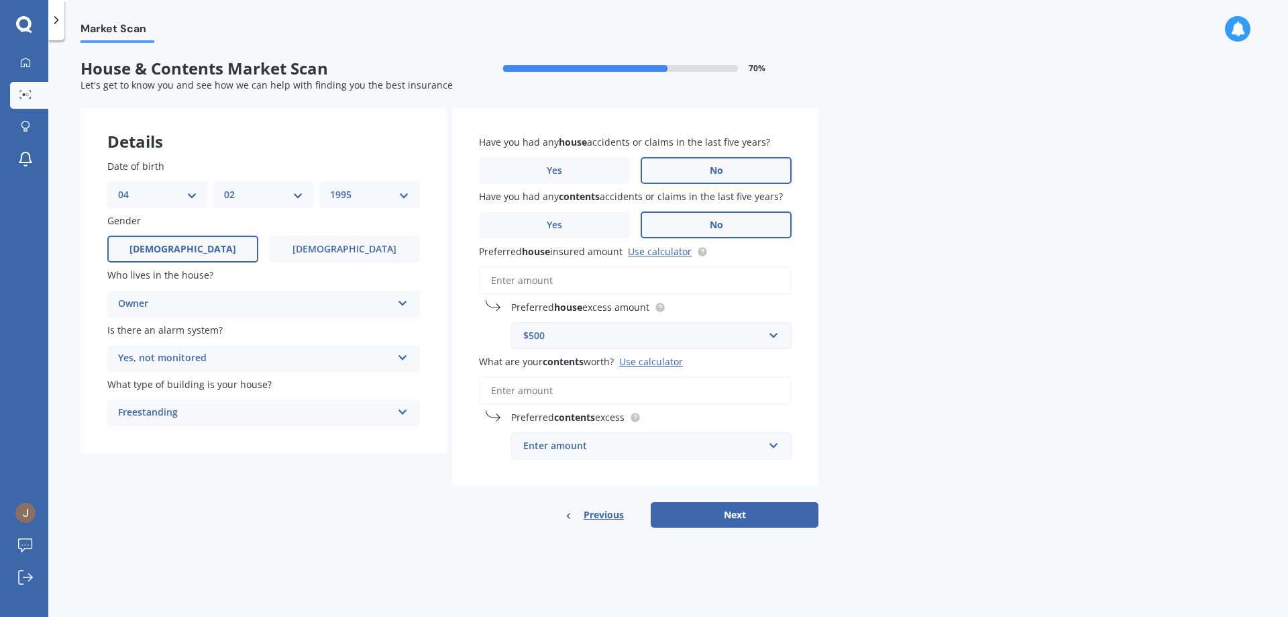
click at [570, 282] on input "Preferred house insured amount Use calculator" at bounding box center [635, 280] width 313 height 28
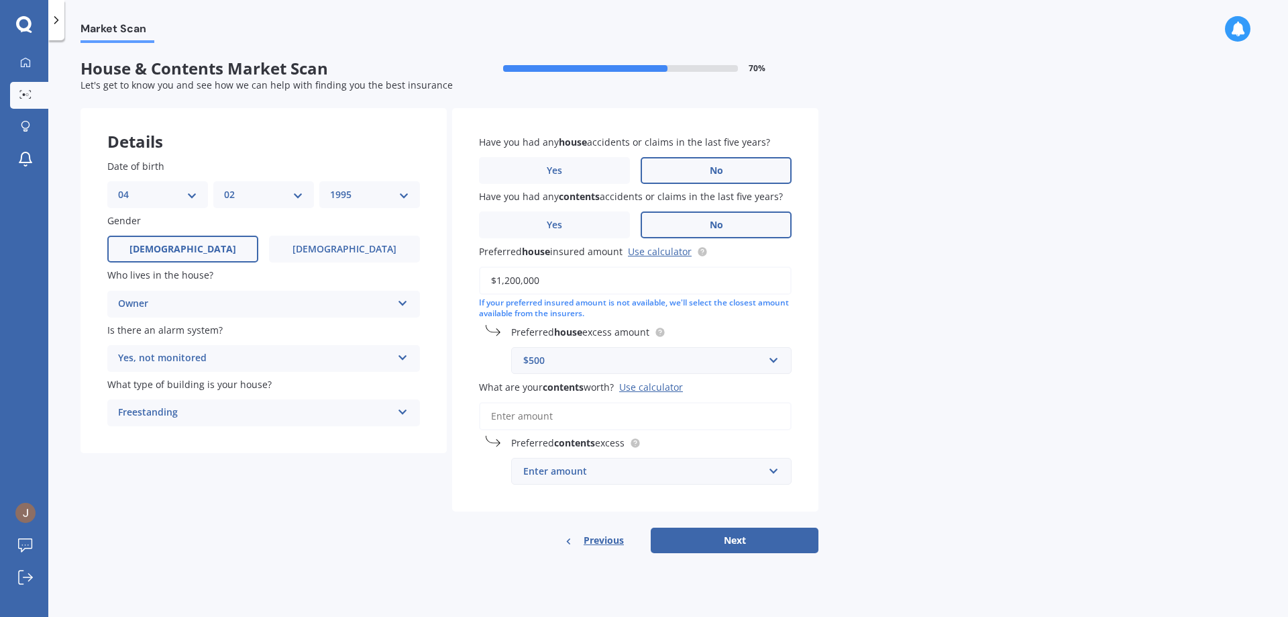
type input "$1,200,000"
click at [557, 425] on input "What are your contents worth? Use calculator" at bounding box center [635, 416] width 313 height 28
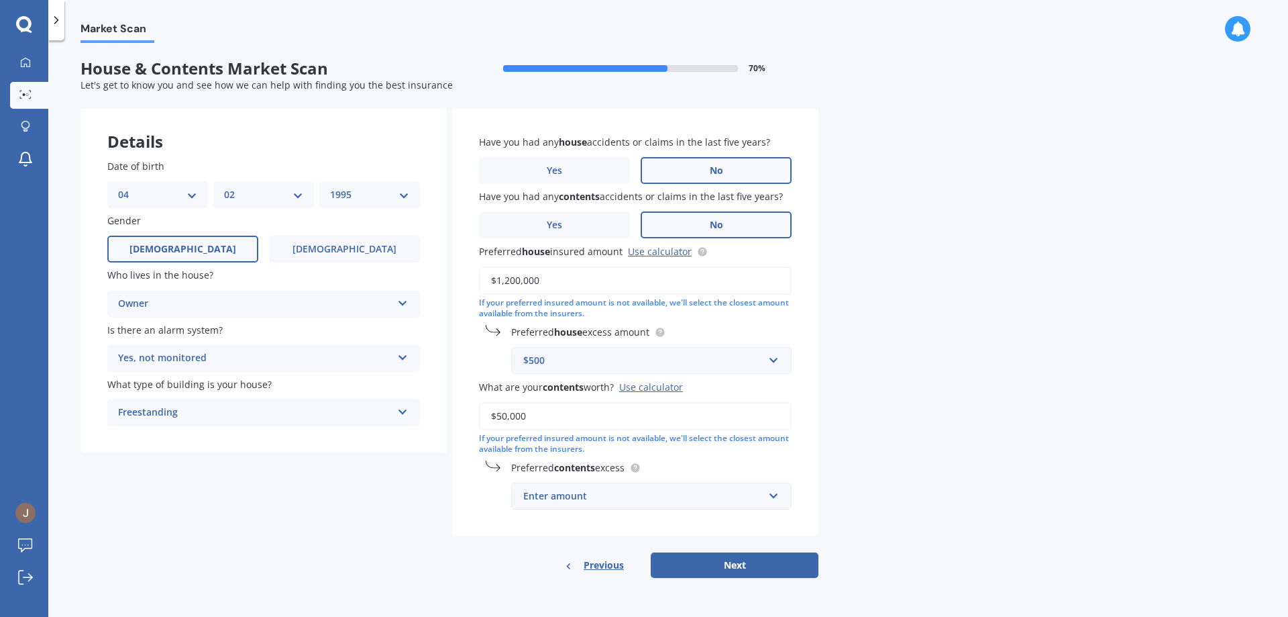
type input "$50,000"
click at [633, 495] on div "Enter amount" at bounding box center [643, 495] width 240 height 15
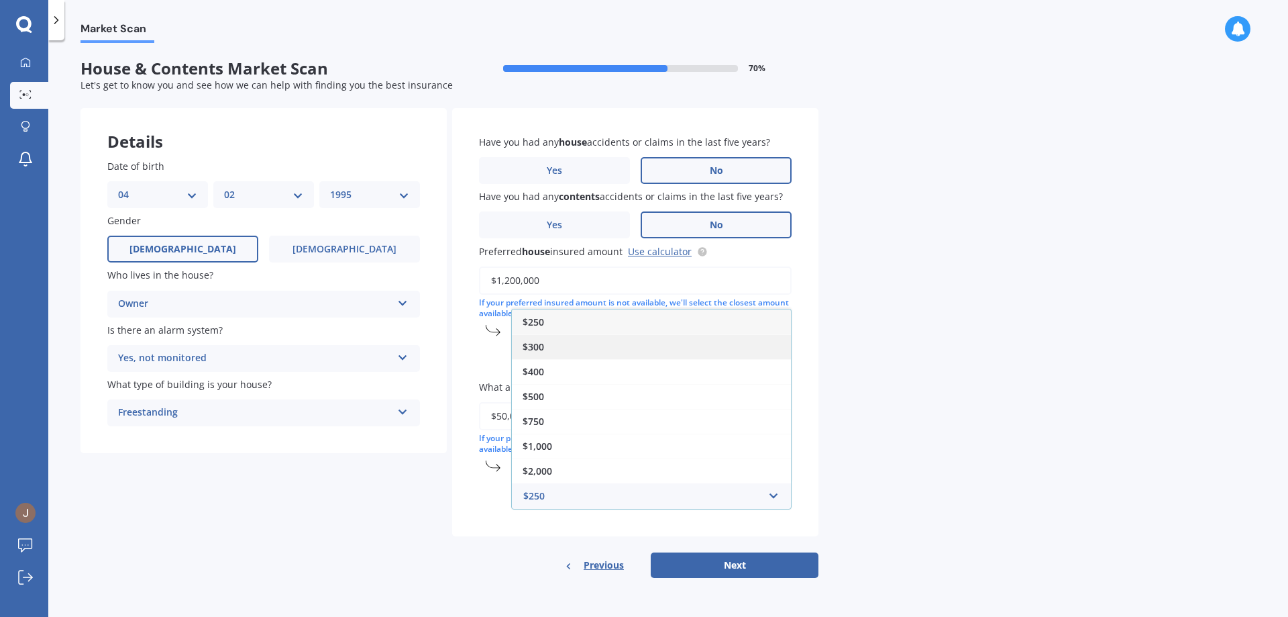
click at [603, 347] on div "$300" at bounding box center [651, 346] width 279 height 25
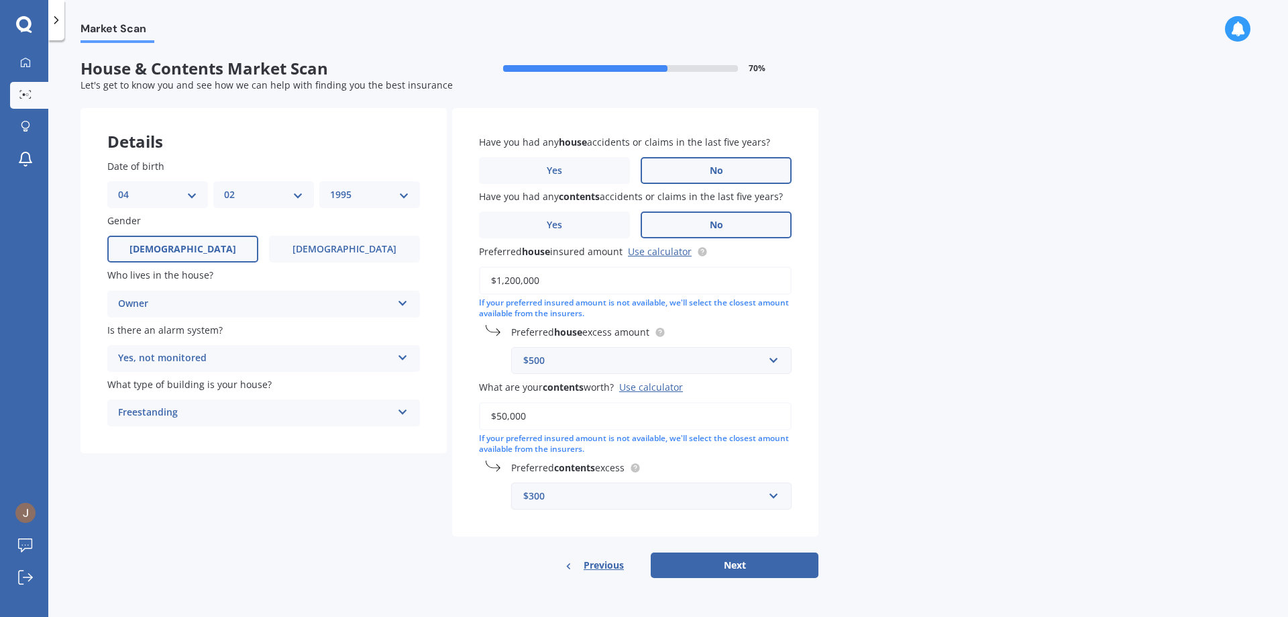
click at [556, 498] on div "$300" at bounding box center [643, 495] width 240 height 15
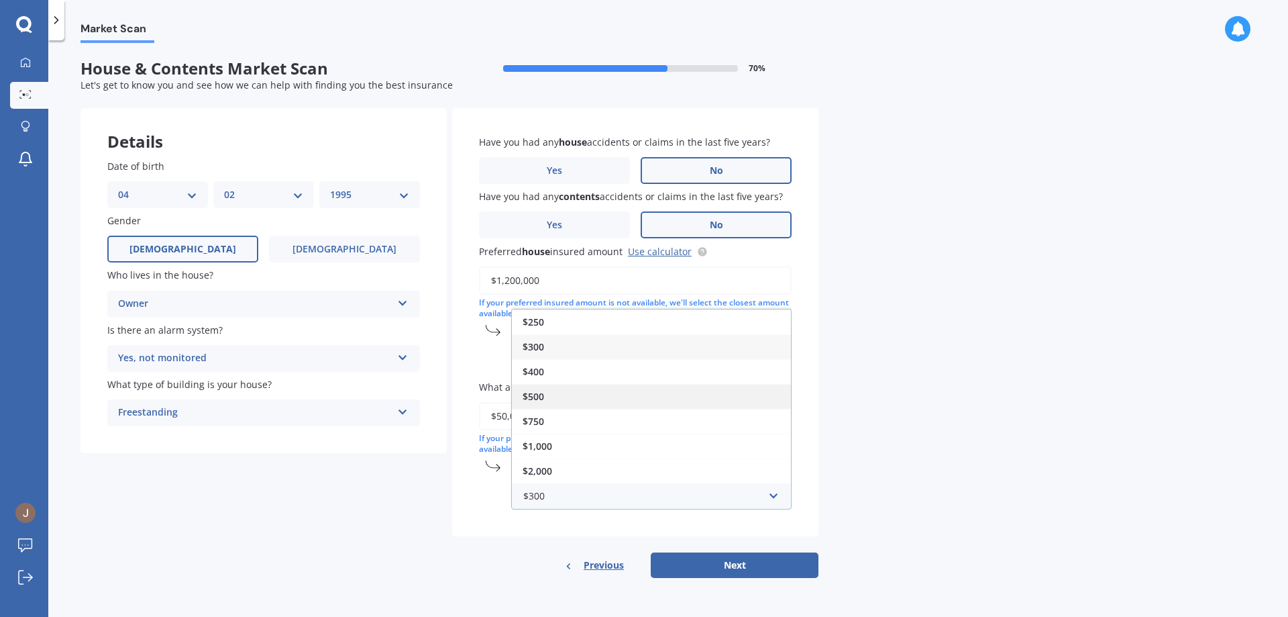
click at [576, 397] on div "$500" at bounding box center [651, 396] width 279 height 25
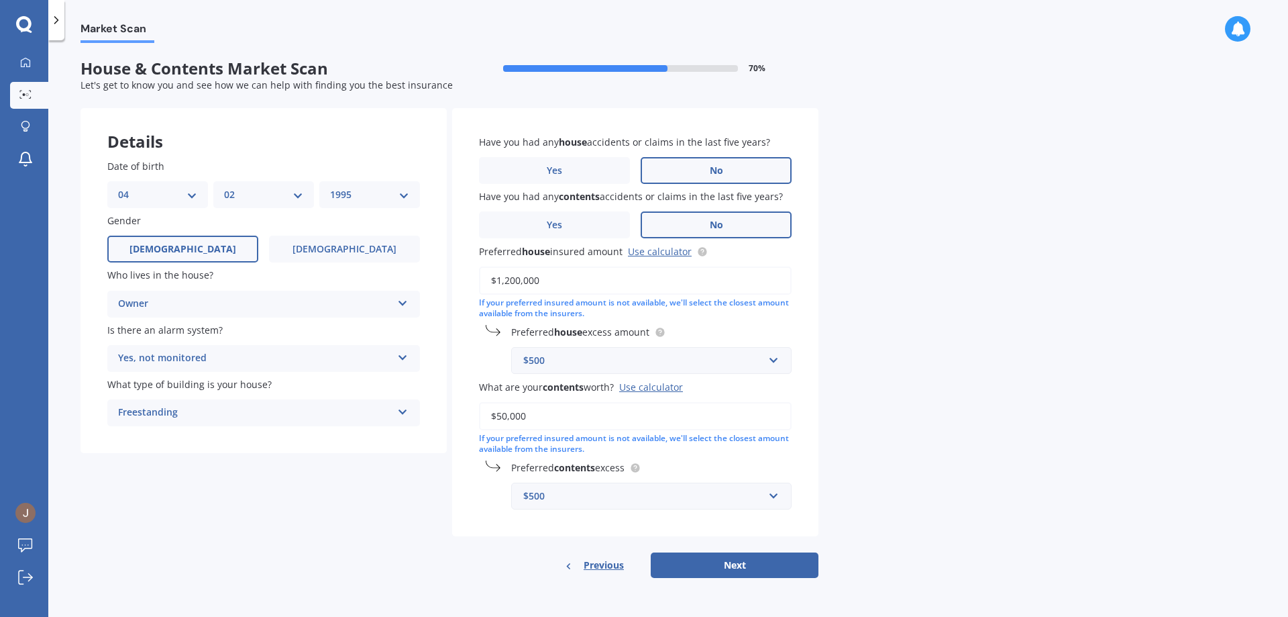
click at [459, 507] on div "Have you had any house accidents or claims in the last five years? Yes No Have …" at bounding box center [635, 322] width 366 height 429
click at [636, 368] on input "text" at bounding box center [647, 360] width 268 height 25
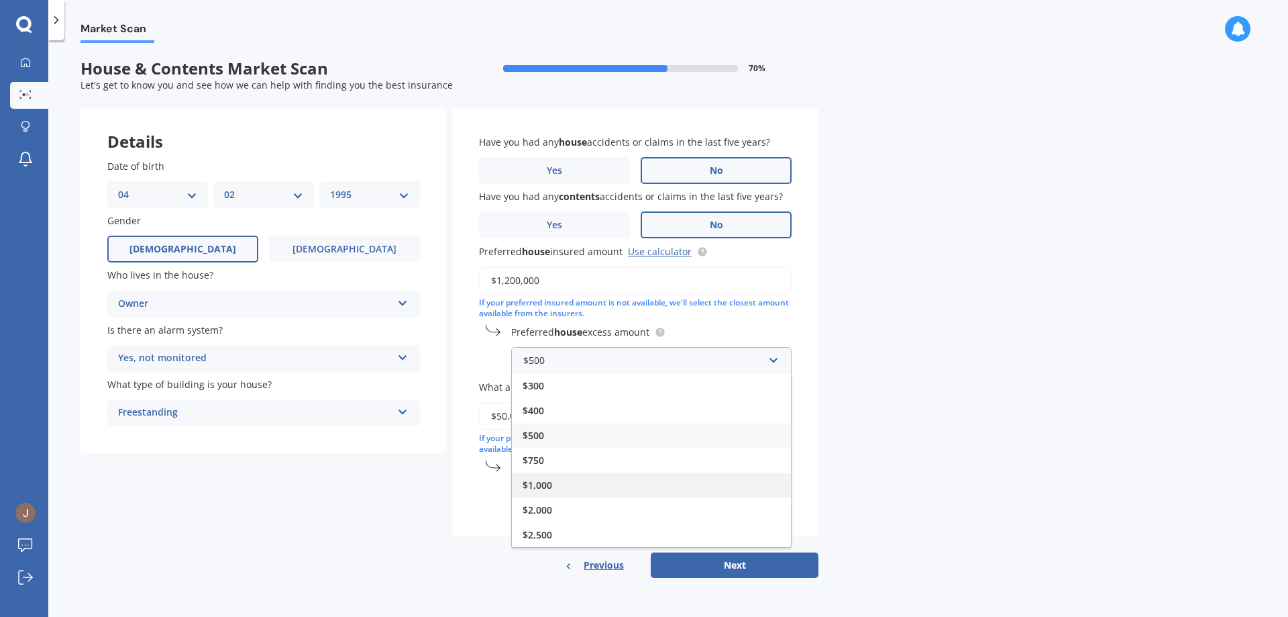
click at [562, 493] on div "$1,000" at bounding box center [651, 484] width 279 height 25
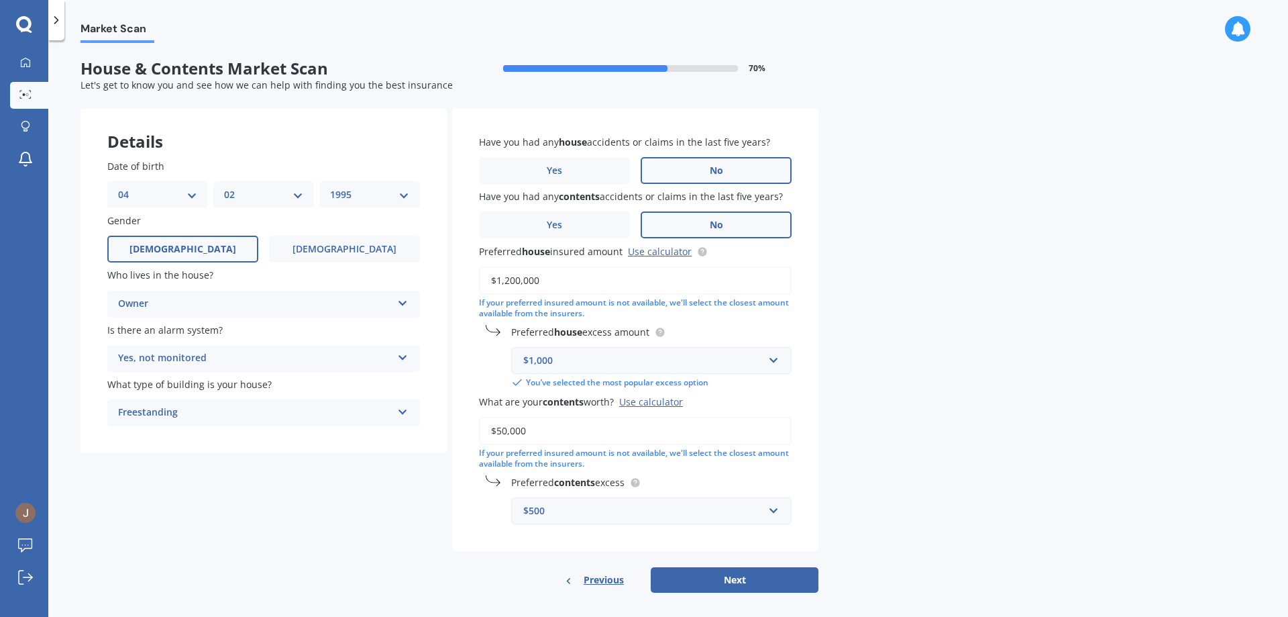
click at [535, 541] on div "Have you had any house accidents or claims in the last five years? Yes No Have …" at bounding box center [635, 330] width 366 height 444
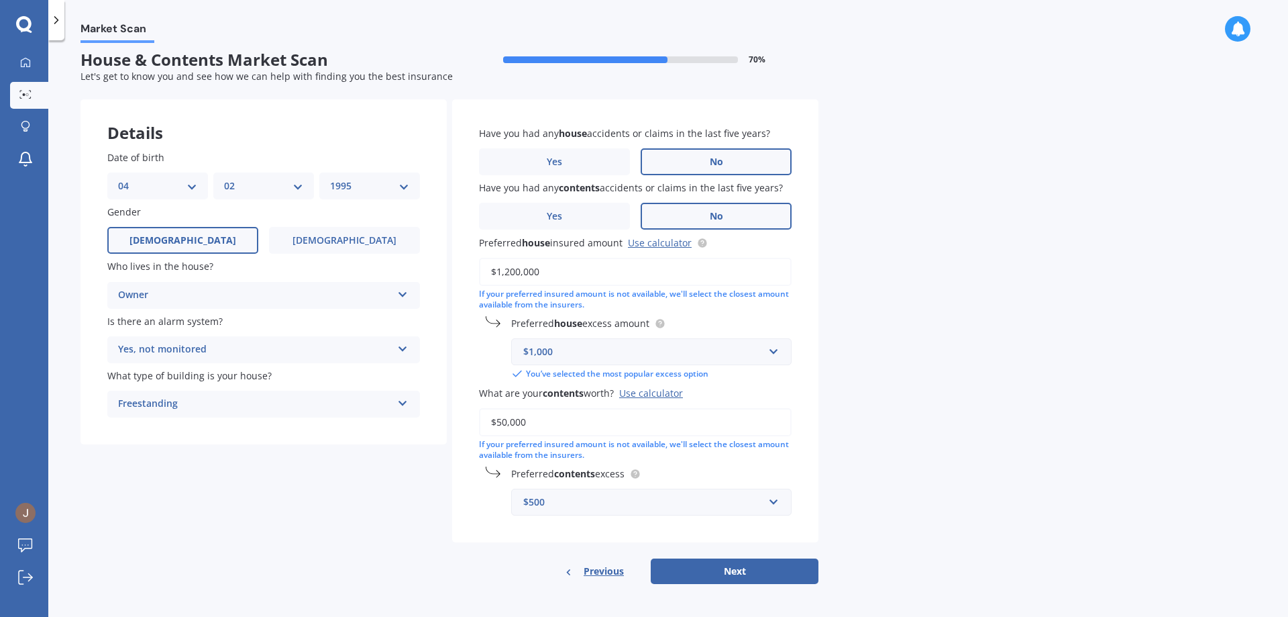
scroll to position [11, 0]
click at [609, 507] on div "$500" at bounding box center [643, 500] width 240 height 15
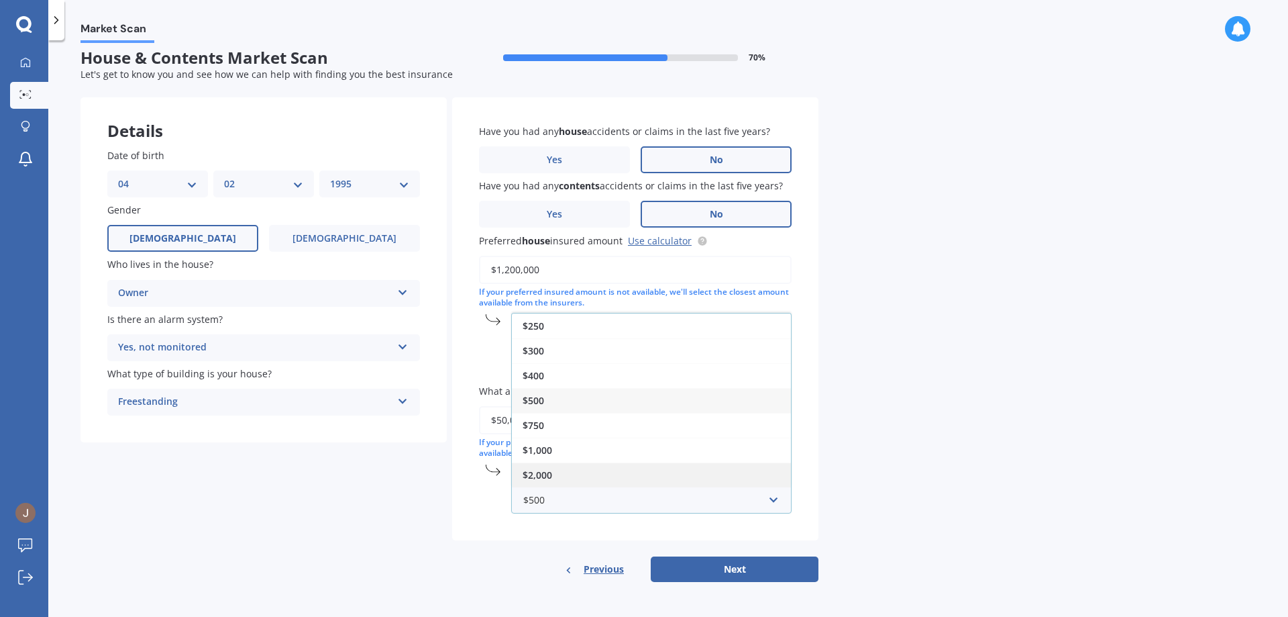
click at [594, 474] on div "$2,000" at bounding box center [651, 474] width 279 height 25
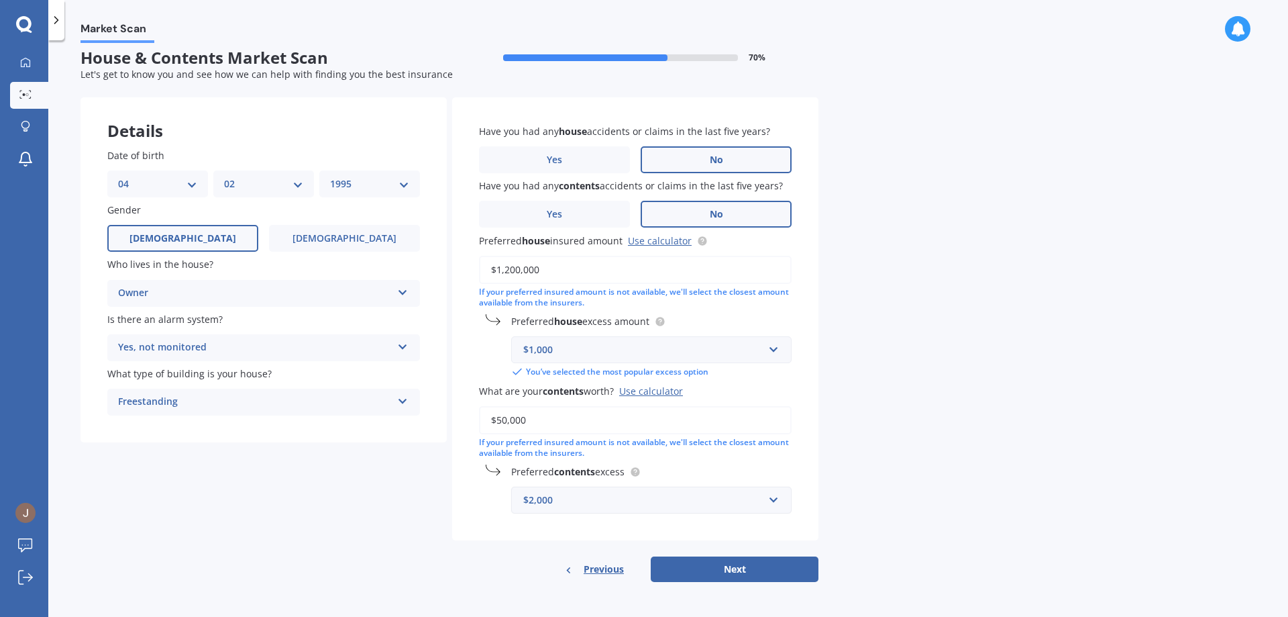
click at [601, 495] on div "$2,000" at bounding box center [643, 500] width 240 height 15
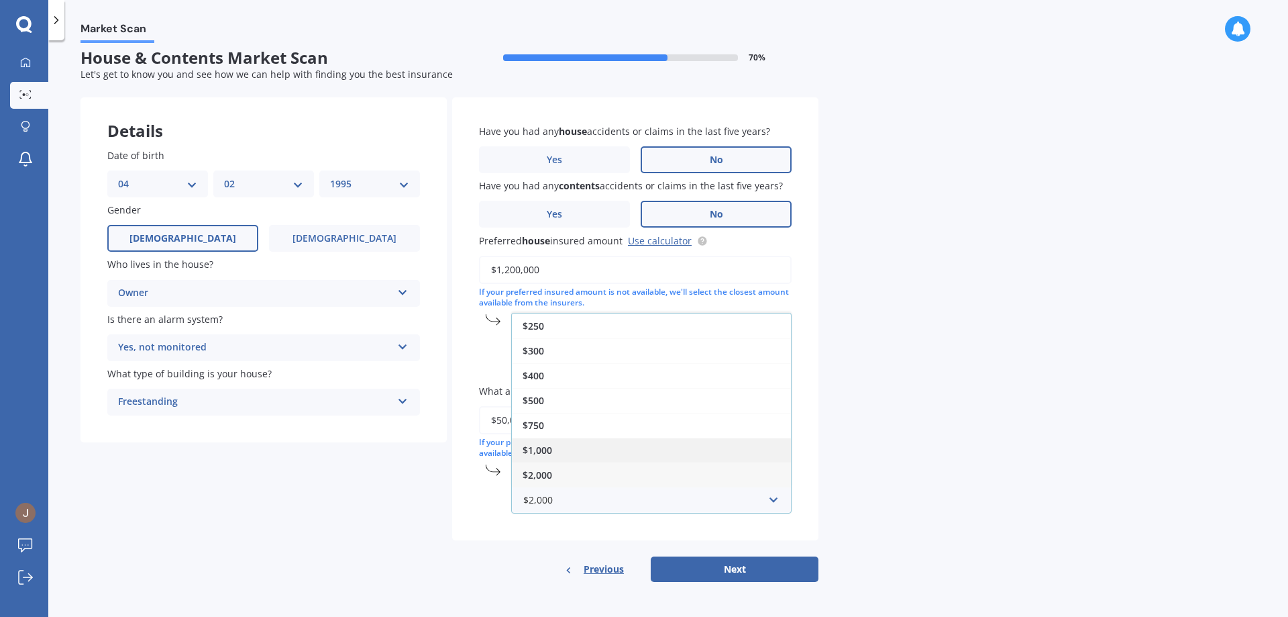
click at [594, 454] on div "$1,000" at bounding box center [651, 449] width 279 height 25
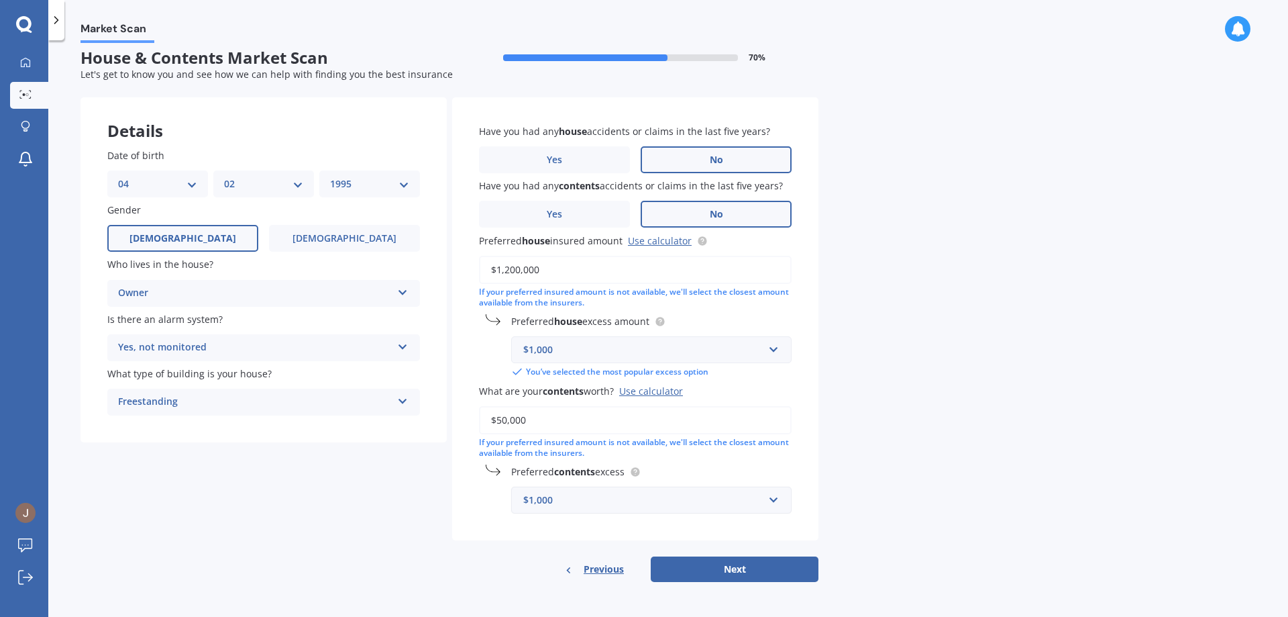
click at [610, 503] on div "$1,000" at bounding box center [643, 500] width 240 height 15
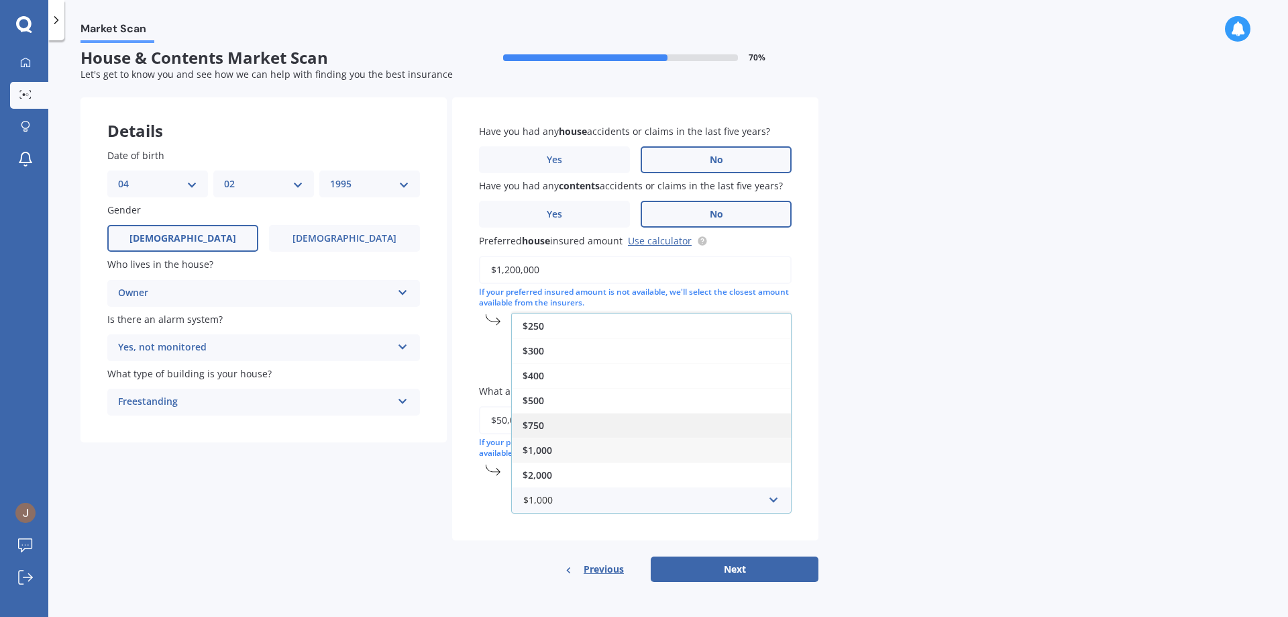
click at [588, 421] on div "$750" at bounding box center [651, 425] width 279 height 25
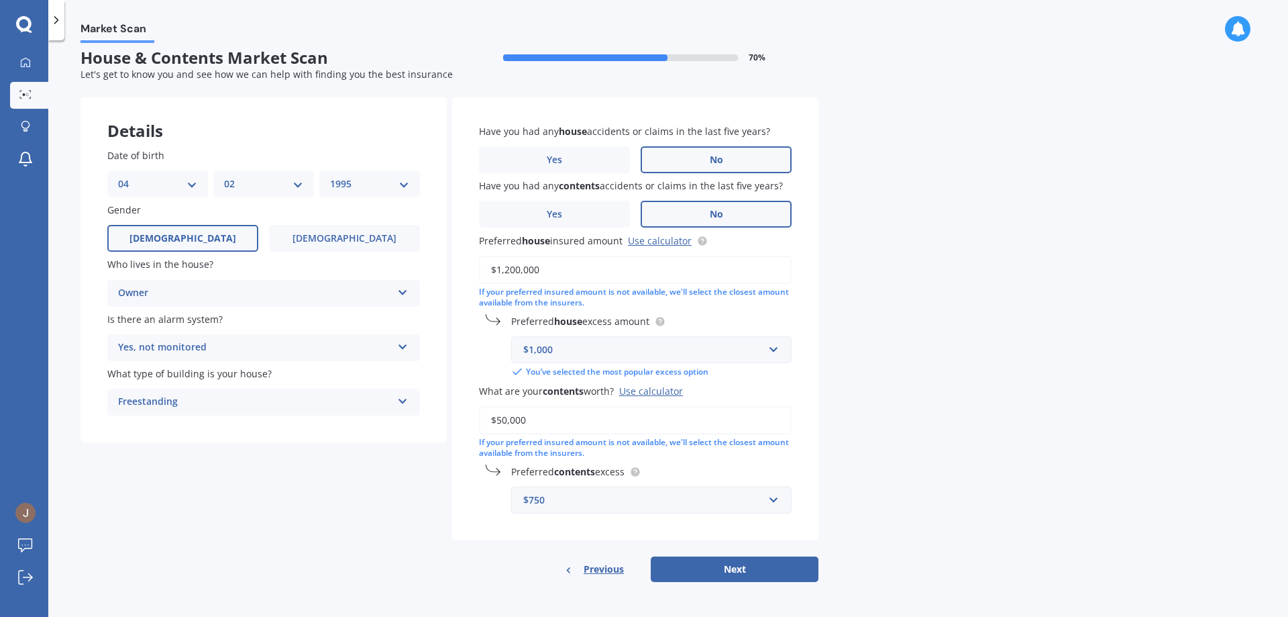
click at [601, 499] on div "$750" at bounding box center [643, 500] width 240 height 15
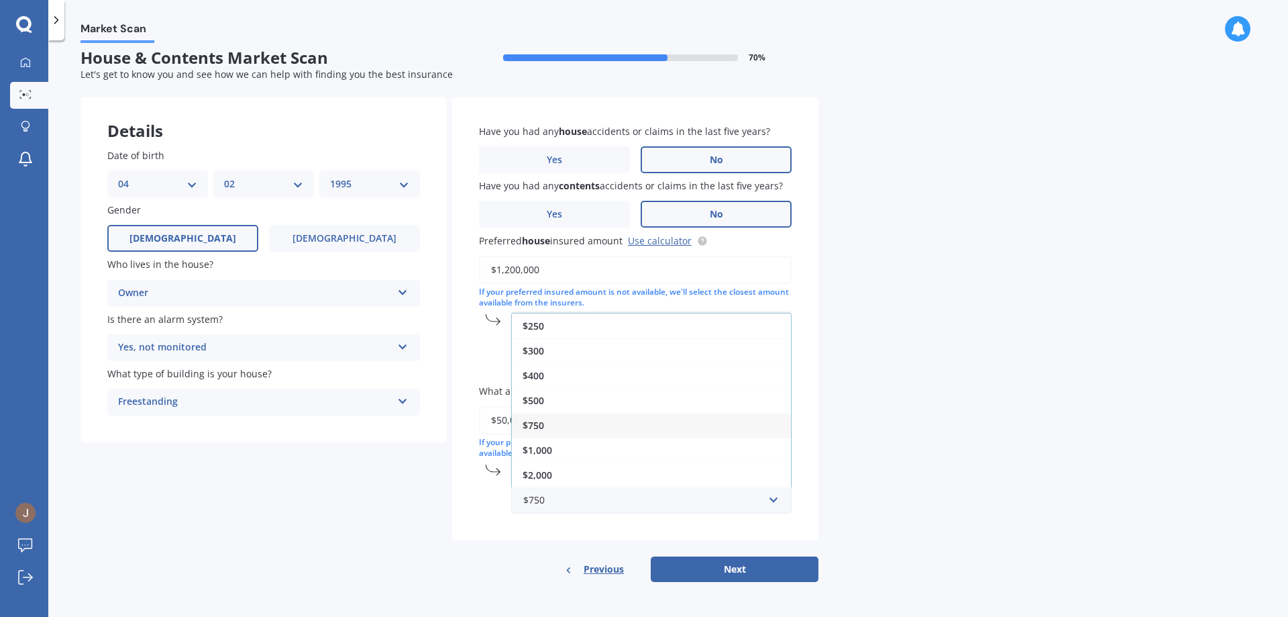
click at [582, 400] on div "$500" at bounding box center [651, 400] width 279 height 25
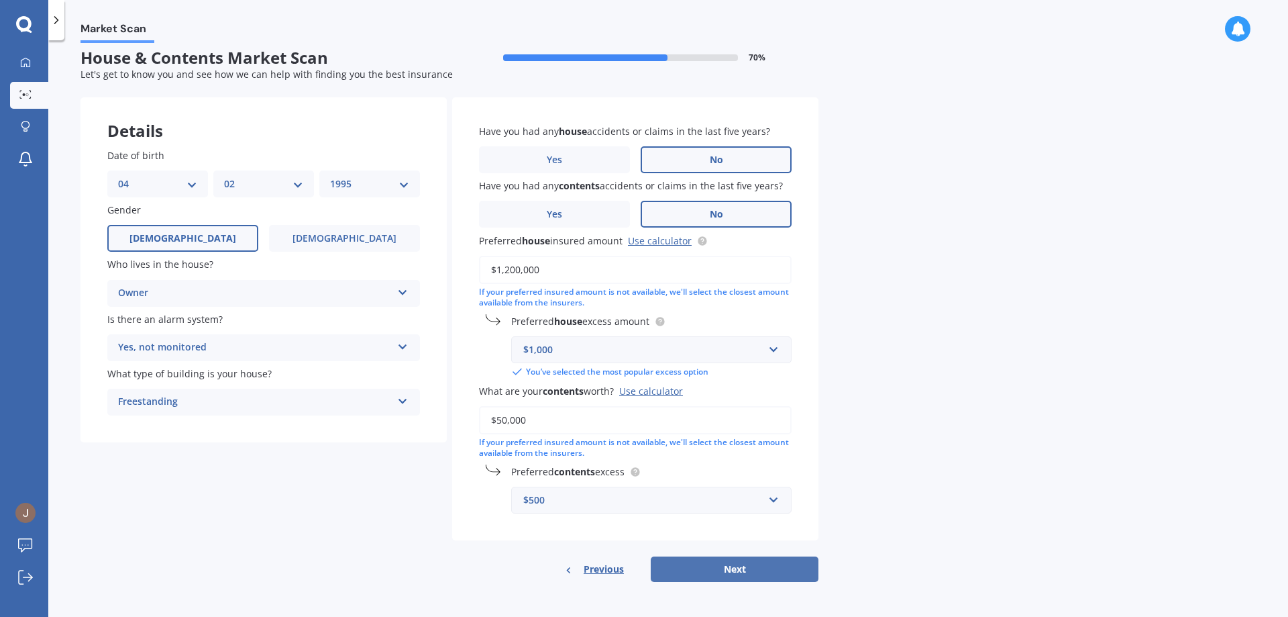
click at [676, 567] on button "Next" at bounding box center [735, 568] width 168 height 25
select select "04"
select select "02"
select select "1995"
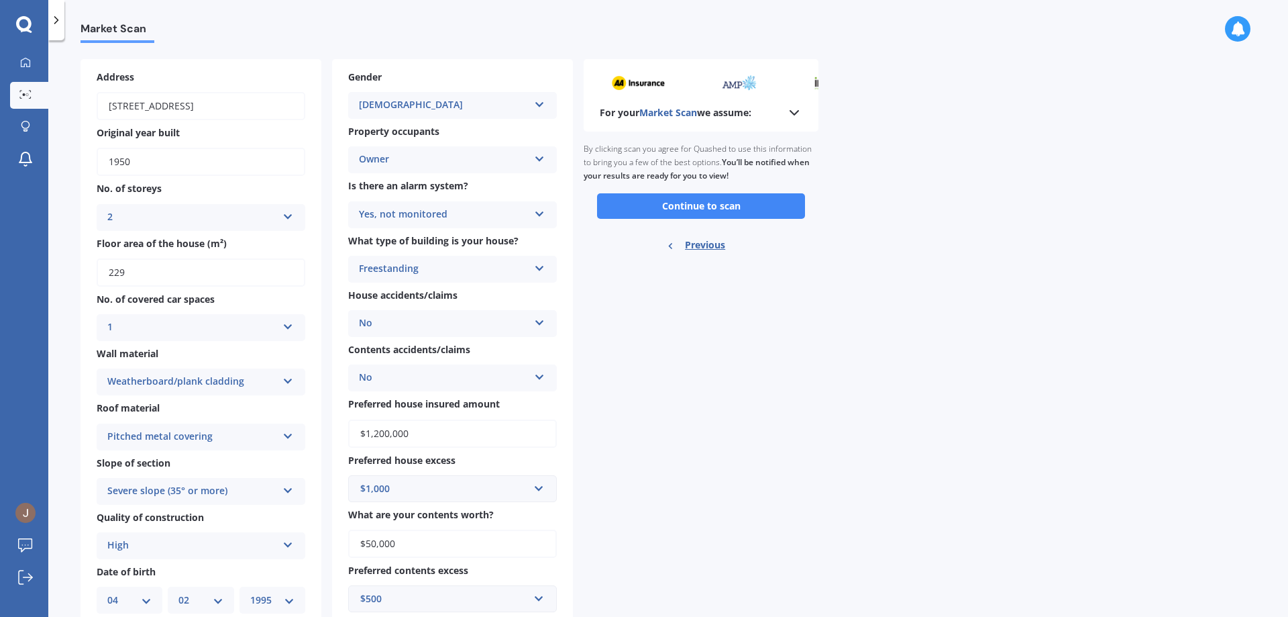
scroll to position [0, 0]
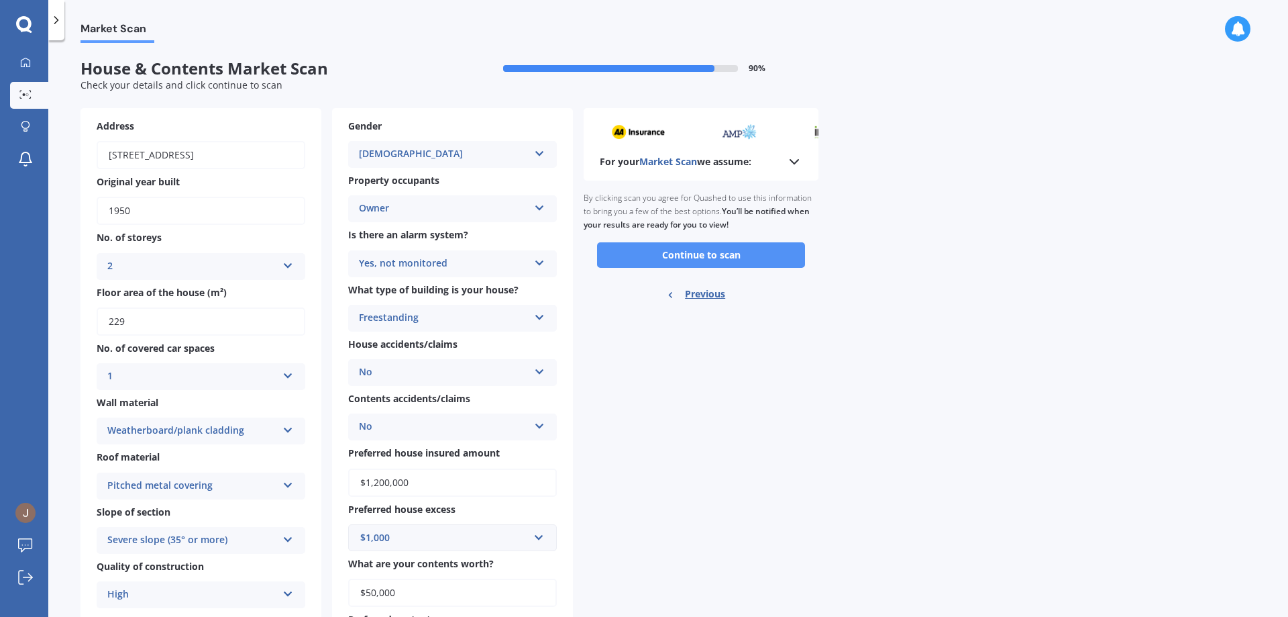
click at [648, 258] on button "Continue to scan" at bounding box center [701, 254] width 208 height 25
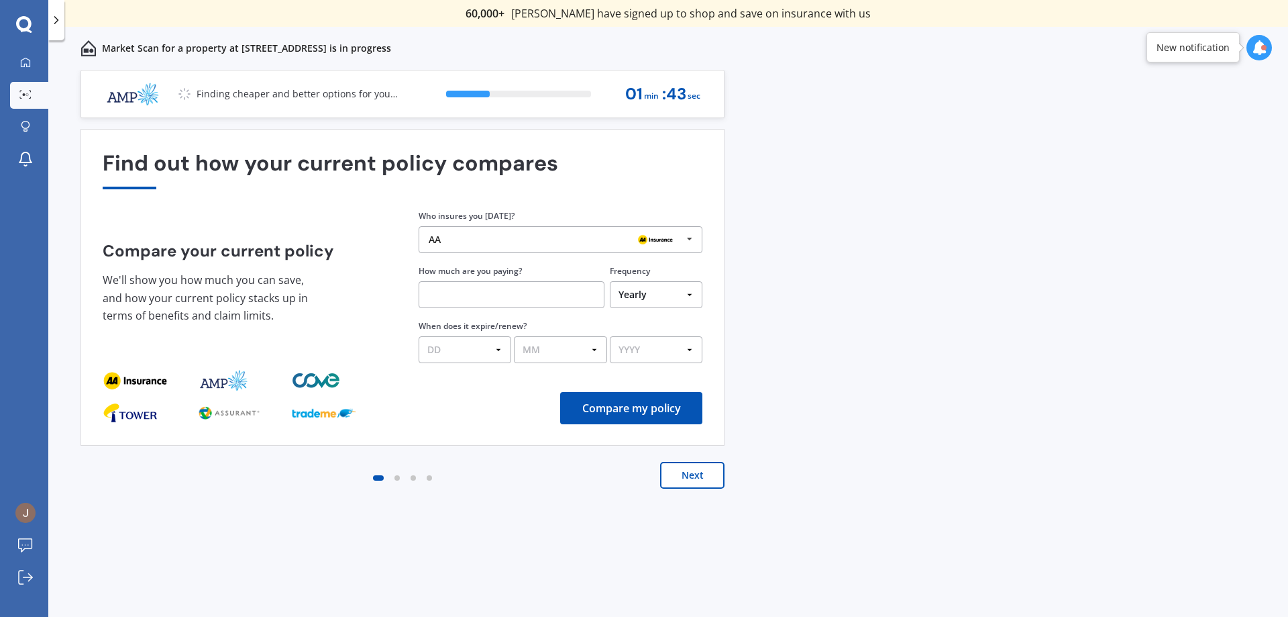
click at [615, 243] on div "AA" at bounding box center [556, 239] width 254 height 11
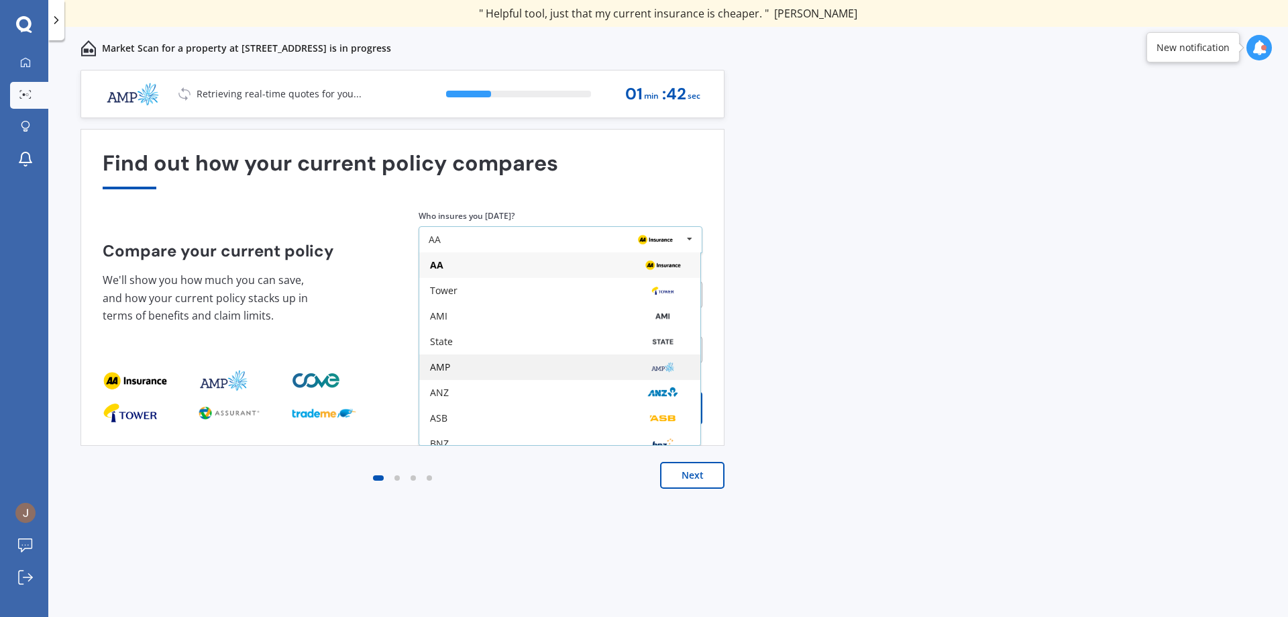
scroll to position [88, 0]
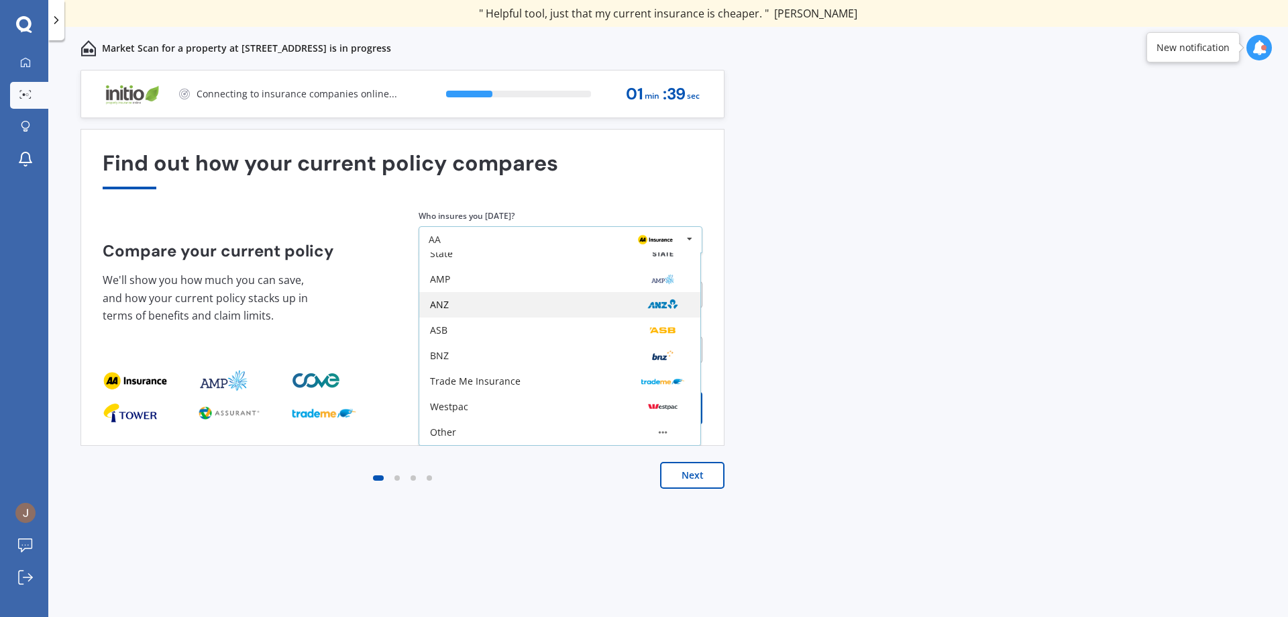
click at [519, 306] on div "ANZ" at bounding box center [560, 304] width 260 height 11
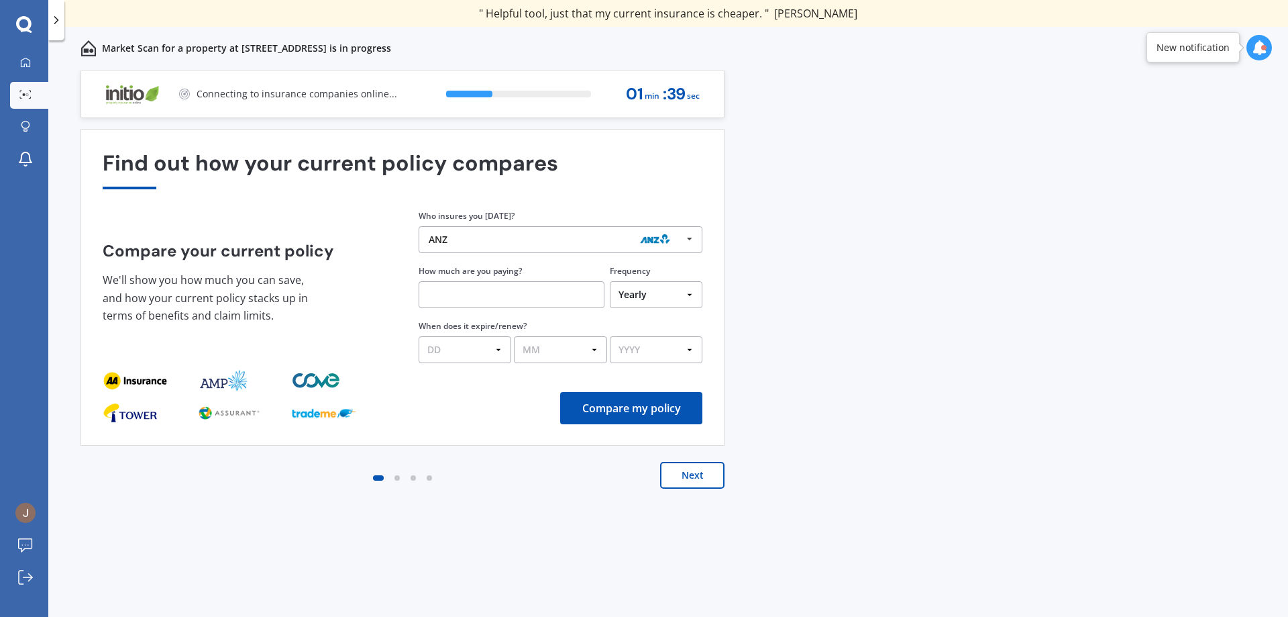
click at [517, 305] on input "text" at bounding box center [512, 294] width 186 height 27
click at [692, 477] on button "Next" at bounding box center [692, 475] width 64 height 27
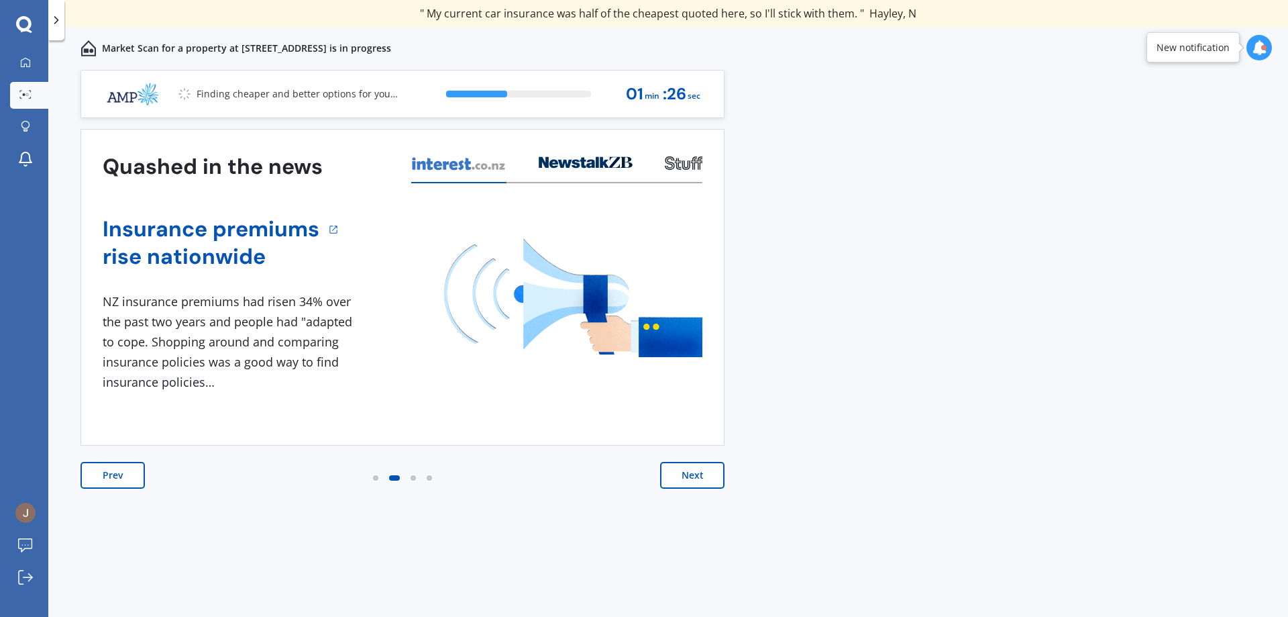
click at [692, 477] on button "Next" at bounding box center [692, 475] width 64 height 27
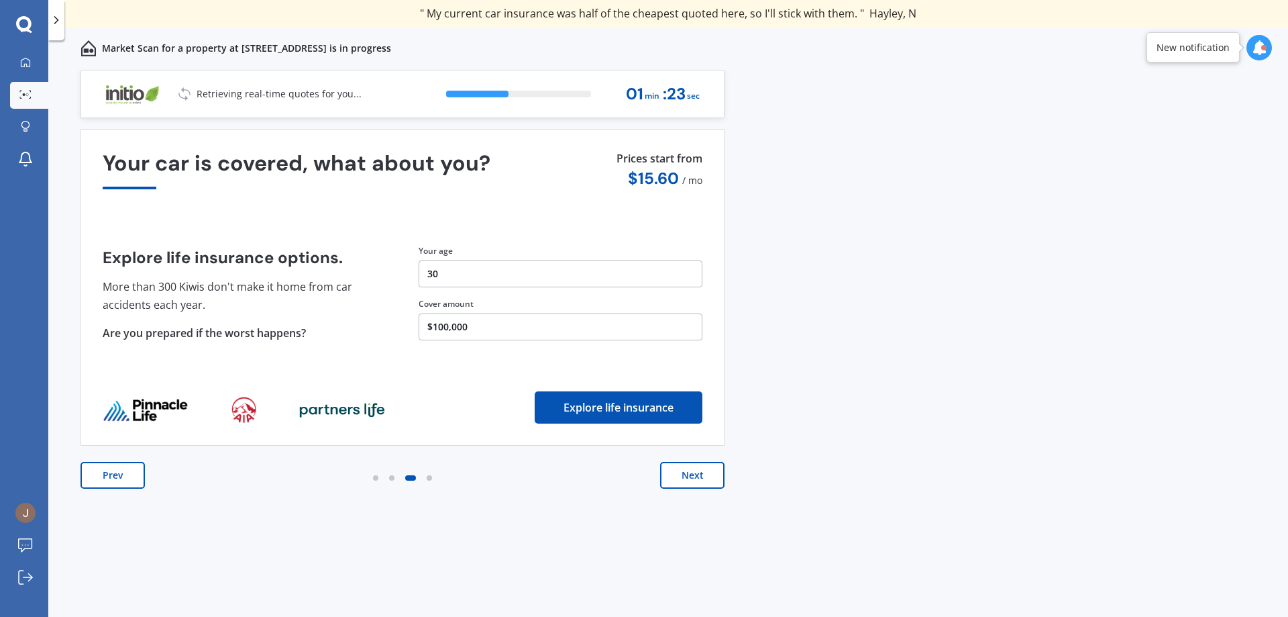
click at [692, 477] on button "Next" at bounding box center [692, 475] width 64 height 27
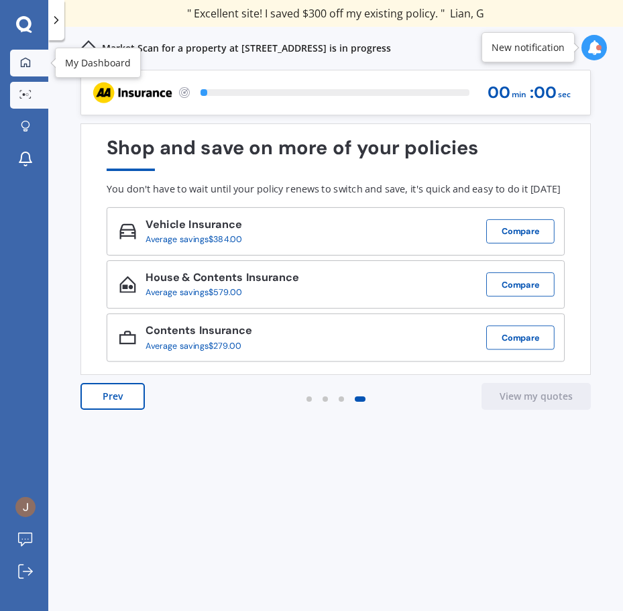
click at [11, 58] on link "My Dashboard" at bounding box center [29, 63] width 38 height 27
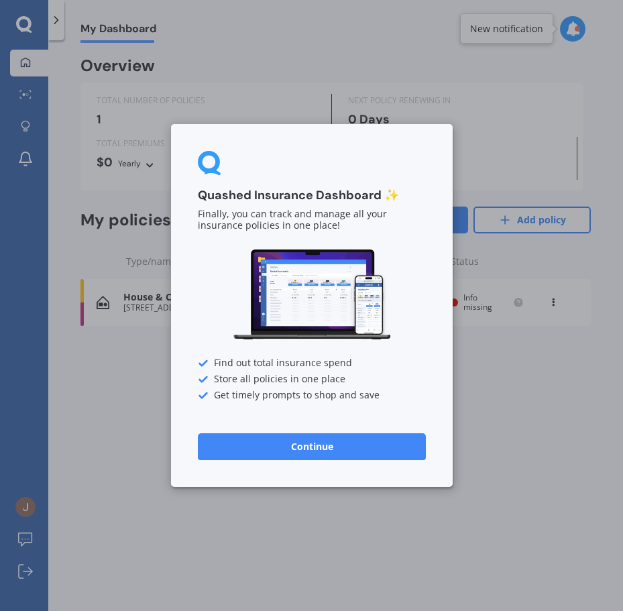
click at [332, 442] on button "Continue" at bounding box center [312, 446] width 228 height 27
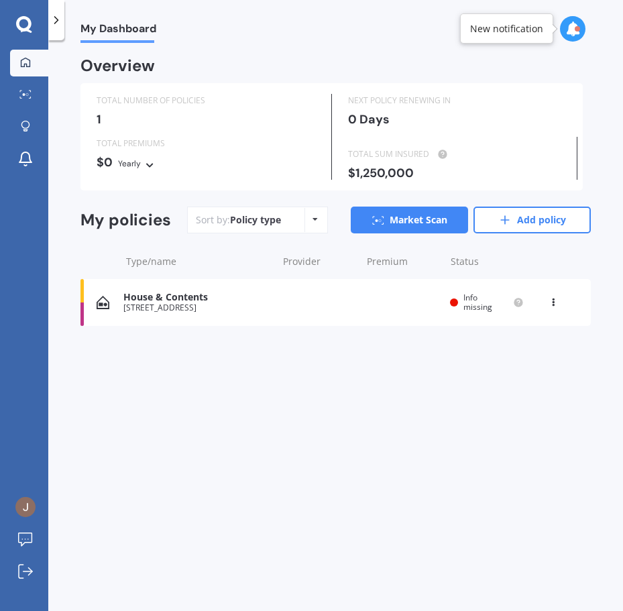
click at [468, 307] on span "Info missing" at bounding box center [478, 302] width 29 height 21
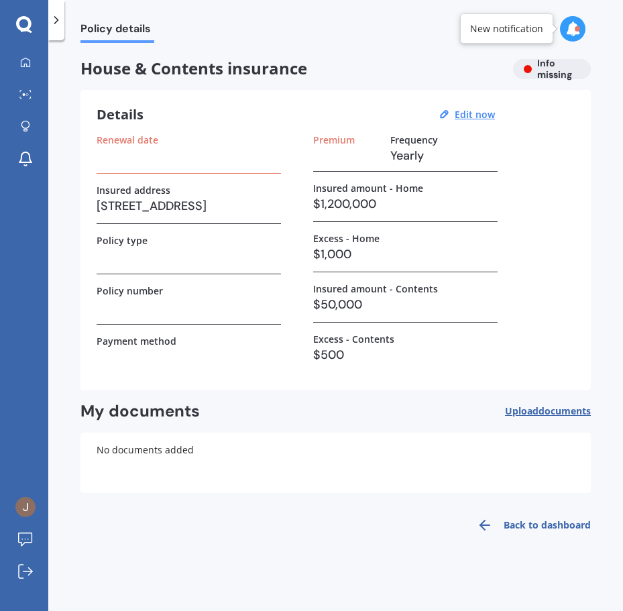
click at [323, 142] on label "Premium" at bounding box center [334, 139] width 42 height 11
click at [26, 73] on link "My Dashboard" at bounding box center [29, 63] width 38 height 27
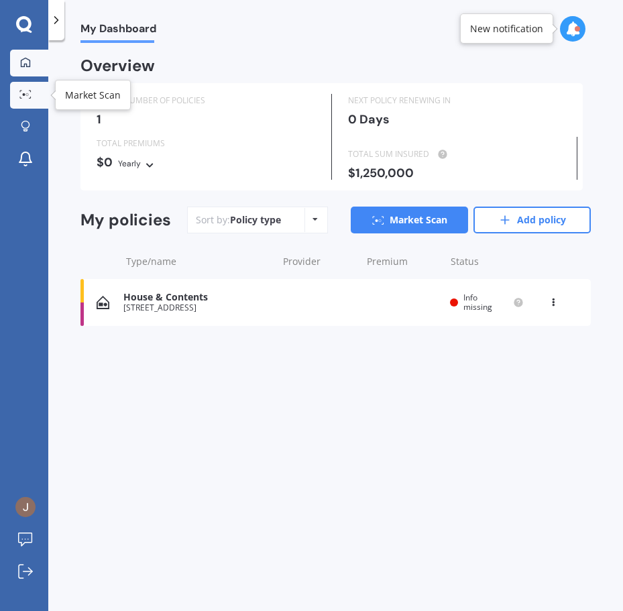
click at [38, 107] on link "Market Scan" at bounding box center [29, 95] width 38 height 27
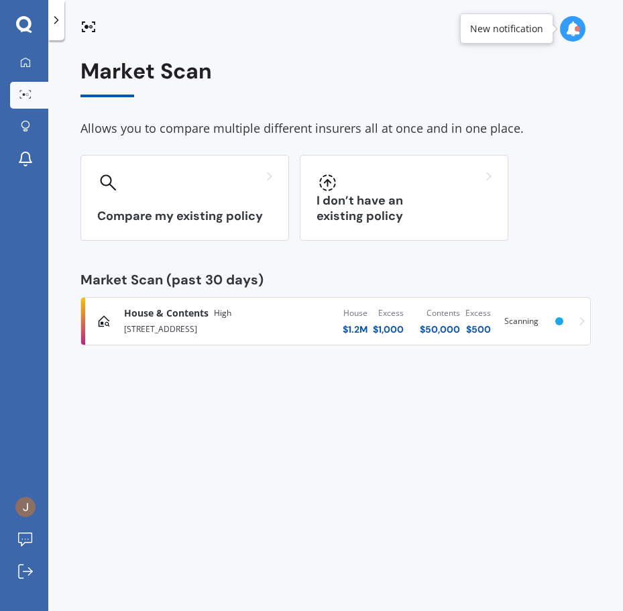
click at [583, 317] on icon at bounding box center [582, 321] width 5 height 9
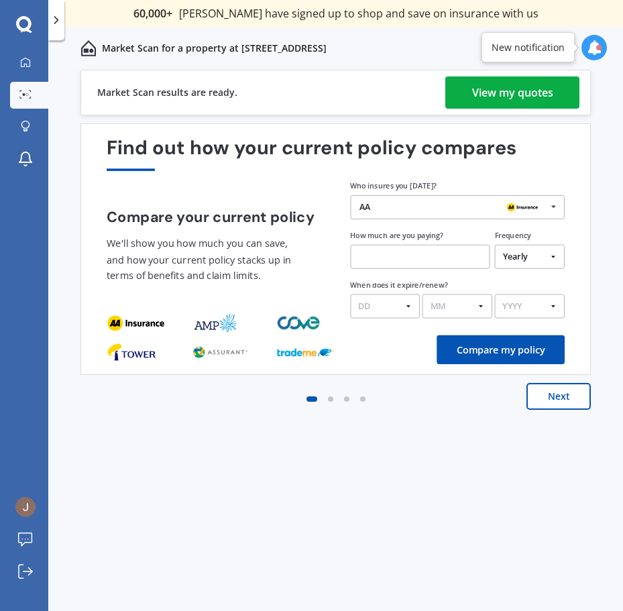
click at [488, 96] on div "View my quotes" at bounding box center [512, 92] width 81 height 32
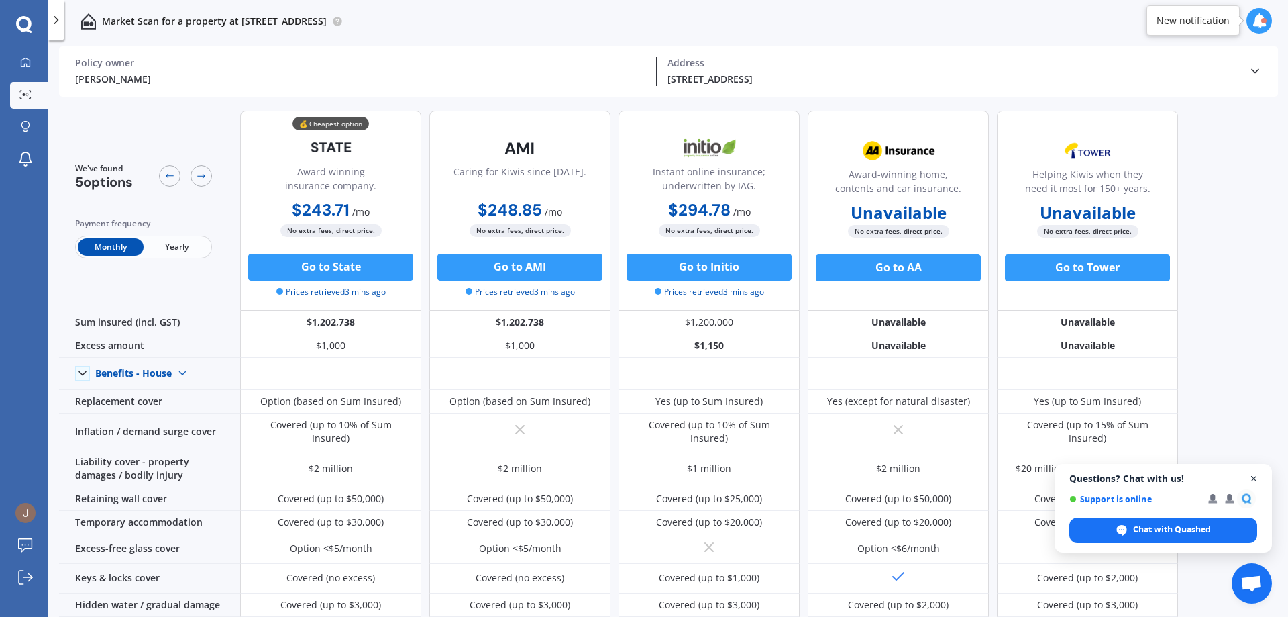
click at [1253, 479] on span "Open chat" at bounding box center [1254, 478] width 17 height 17
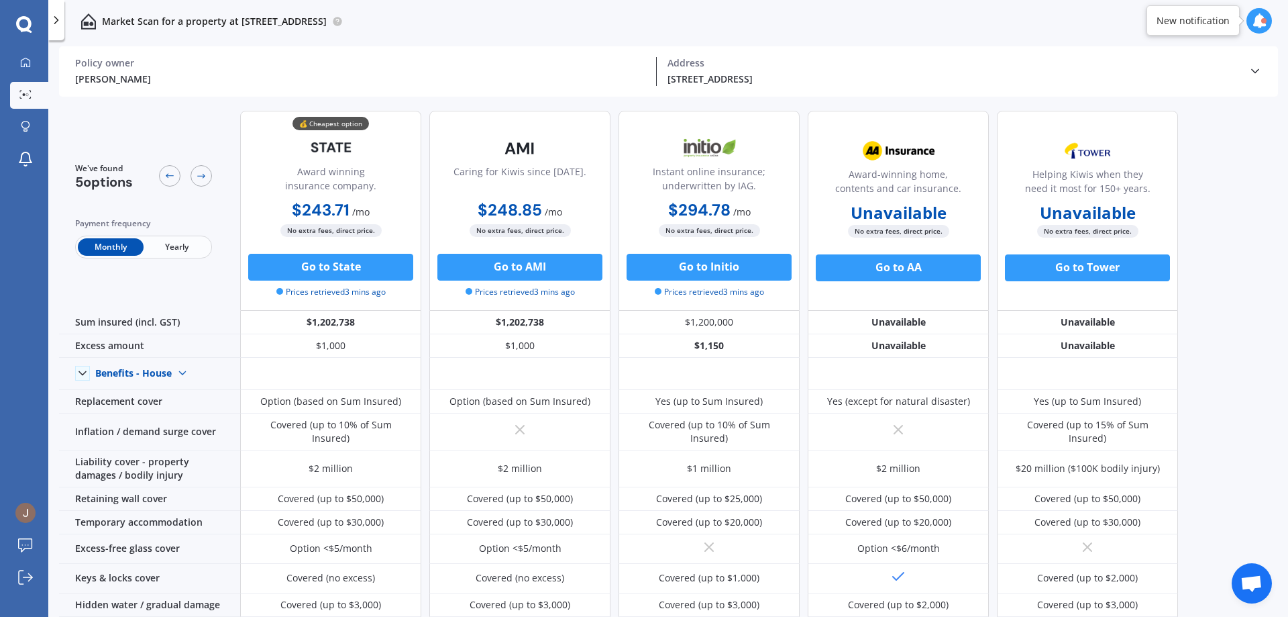
click at [171, 244] on span "Yearly" at bounding box center [177, 246] width 66 height 17
click at [136, 246] on span "Monthly" at bounding box center [111, 246] width 66 height 17
click at [155, 249] on span "Yearly" at bounding box center [177, 246] width 66 height 17
click at [130, 248] on span "Monthly" at bounding box center [111, 246] width 66 height 17
click at [199, 233] on div "Payment frequency Monthly Yearly" at bounding box center [143, 238] width 137 height 42
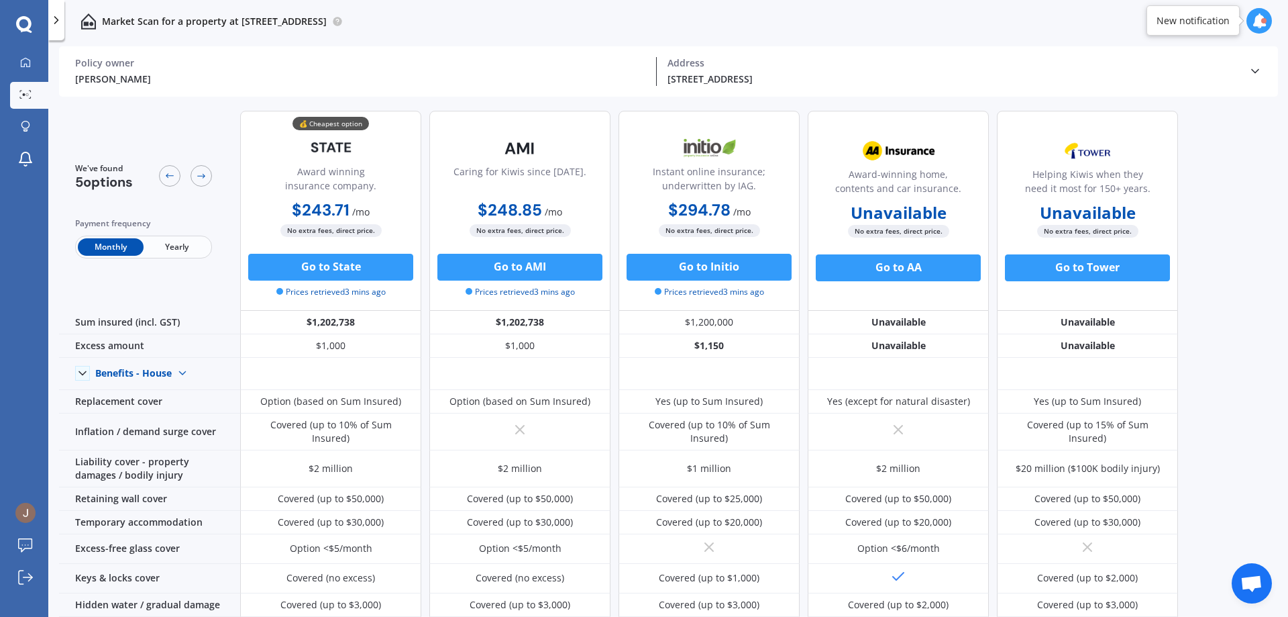
click at [171, 244] on span "Yearly" at bounding box center [177, 246] width 66 height 17
